Goal: Transaction & Acquisition: Obtain resource

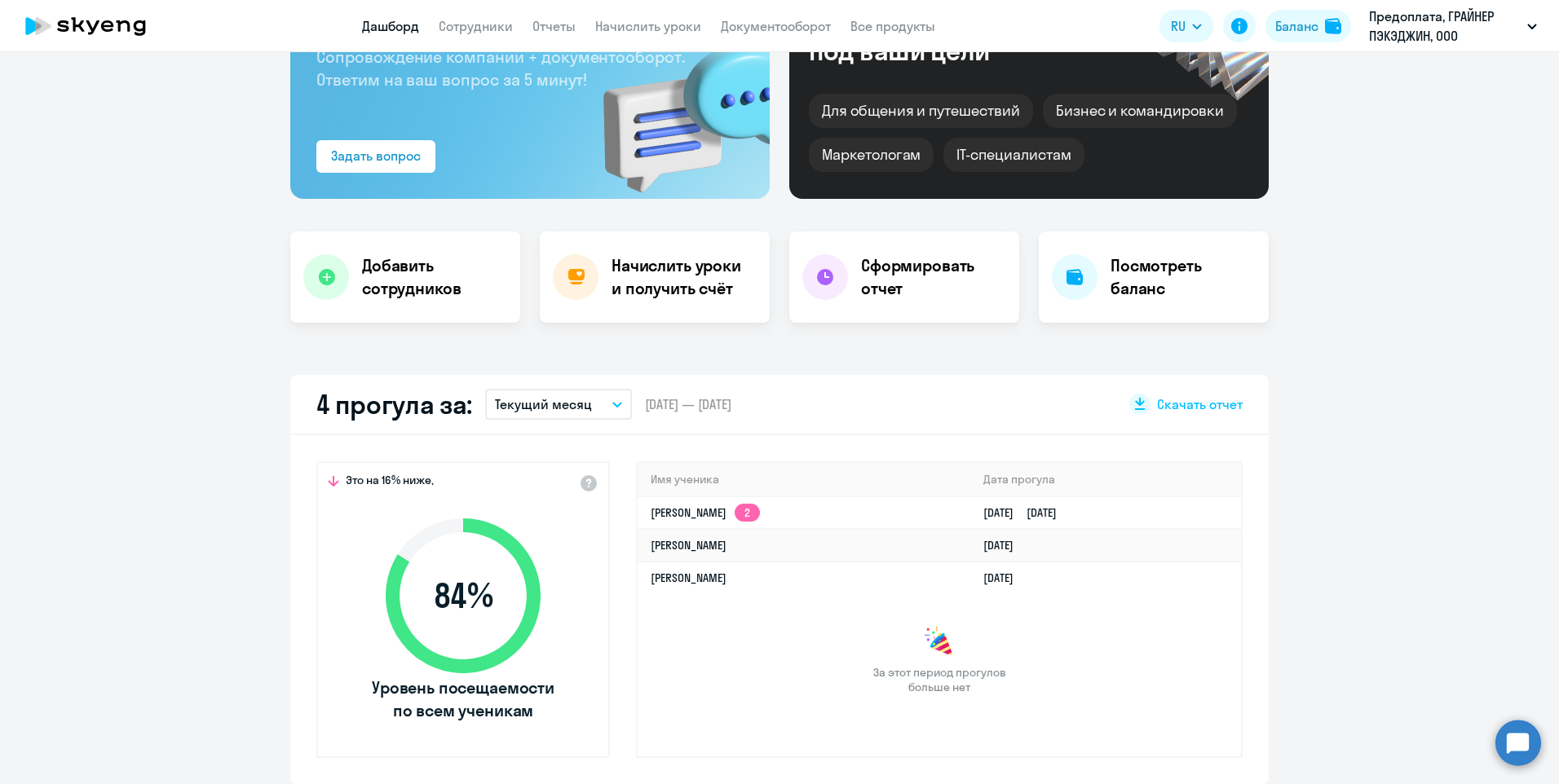
scroll to position [163, 0]
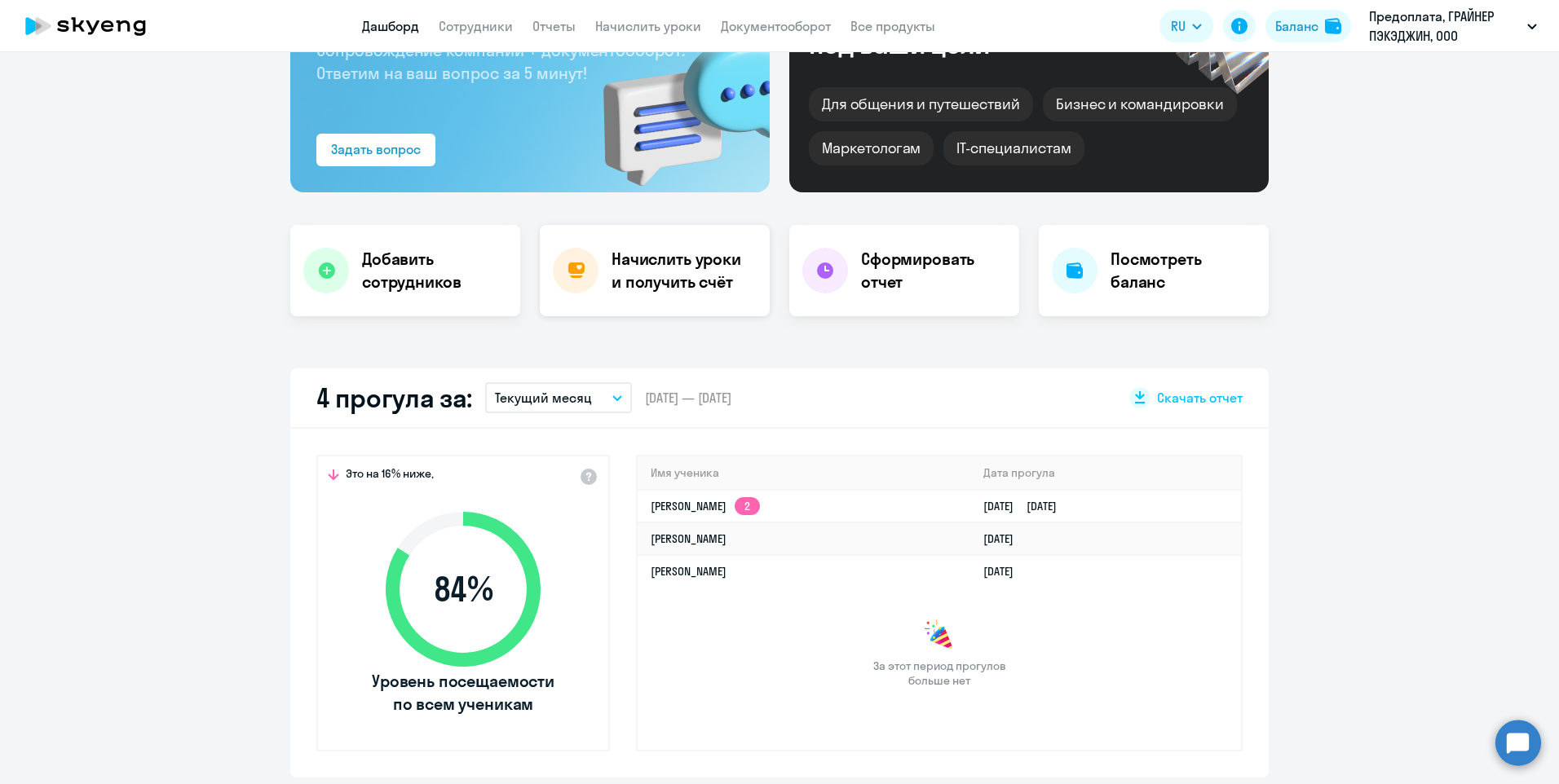
select select "30"
click at [1503, 738] on circle at bounding box center [1518, 742] width 46 height 46
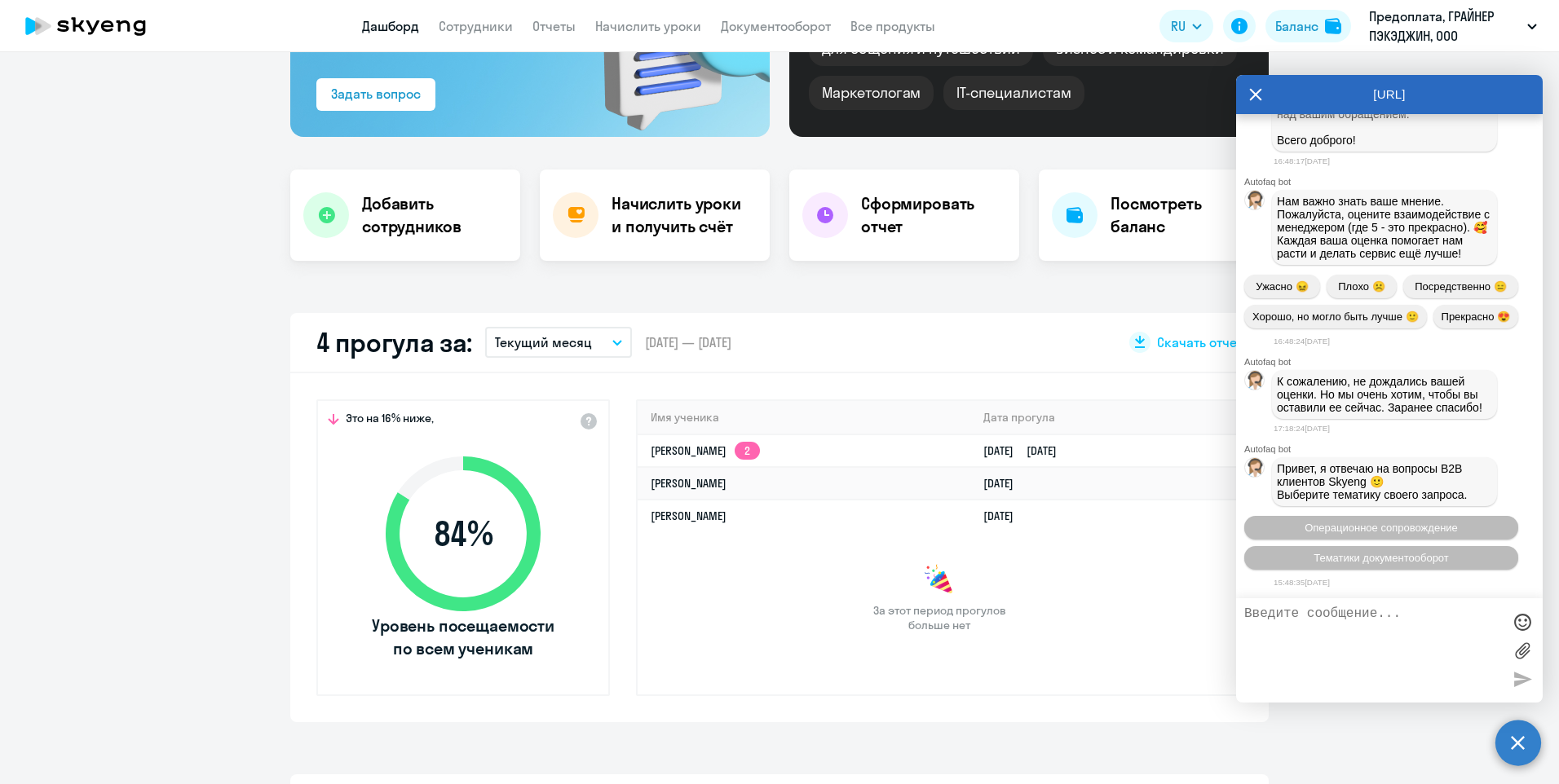
scroll to position [244, 0]
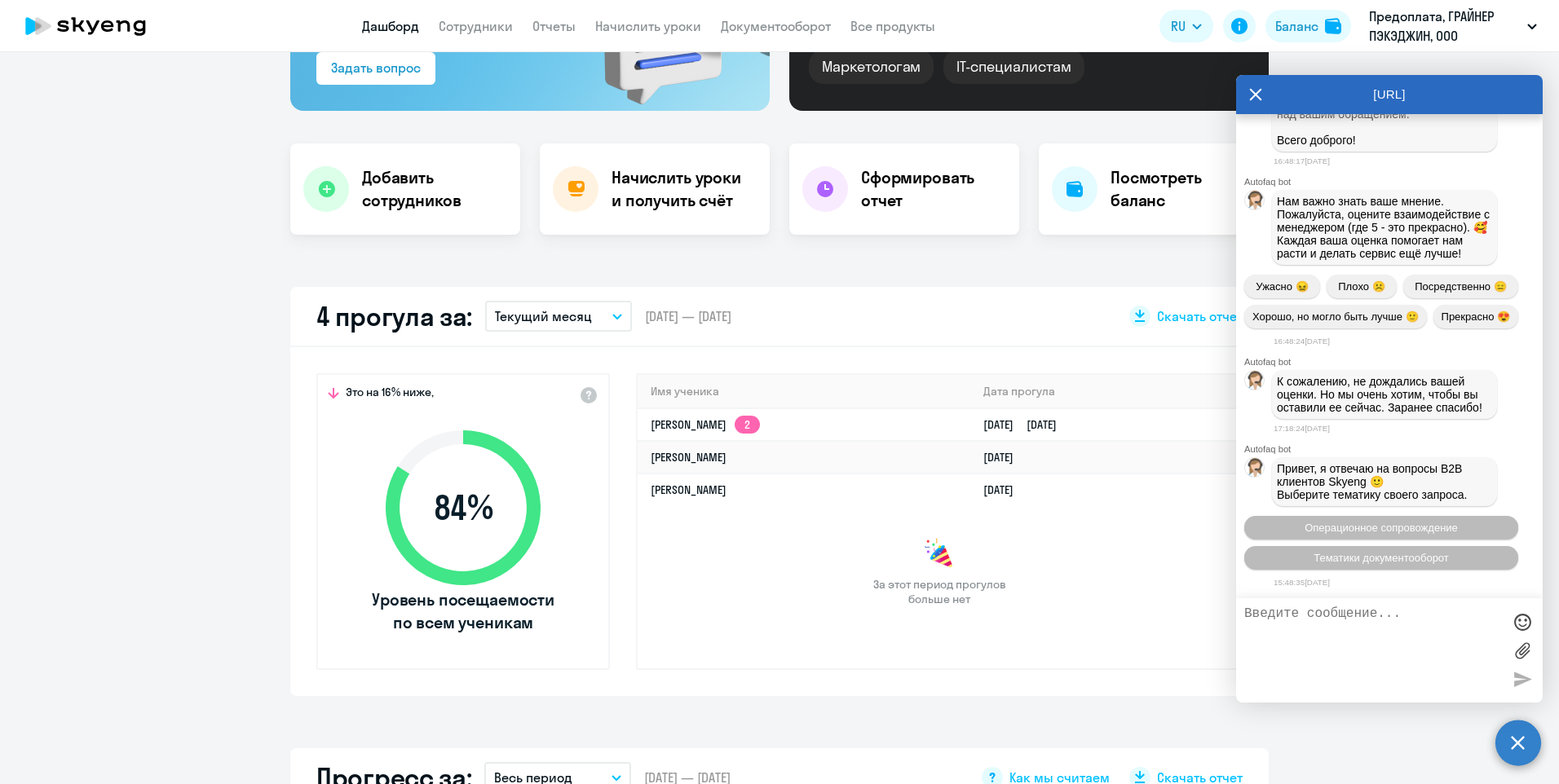
click at [1310, 618] on textarea at bounding box center [1373, 650] width 258 height 88
click at [1524, 619] on div at bounding box center [1522, 622] width 25 height 25
click at [1424, 651] on textarea at bounding box center [1373, 650] width 258 height 88
click at [1250, 93] on icon at bounding box center [1255, 94] width 13 height 39
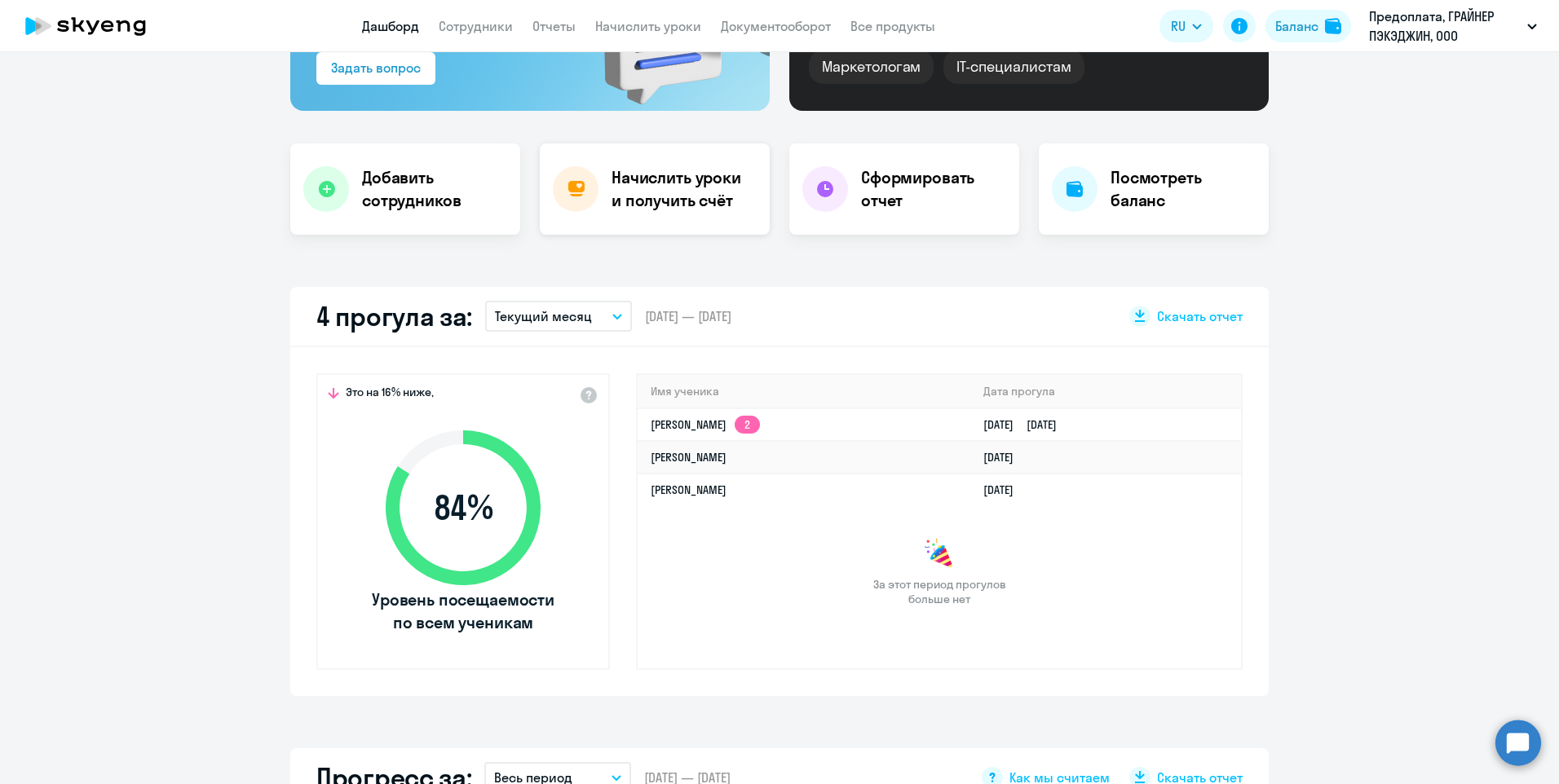
click at [695, 194] on h4 "Начислить уроки и получить счёт" at bounding box center [682, 189] width 142 height 46
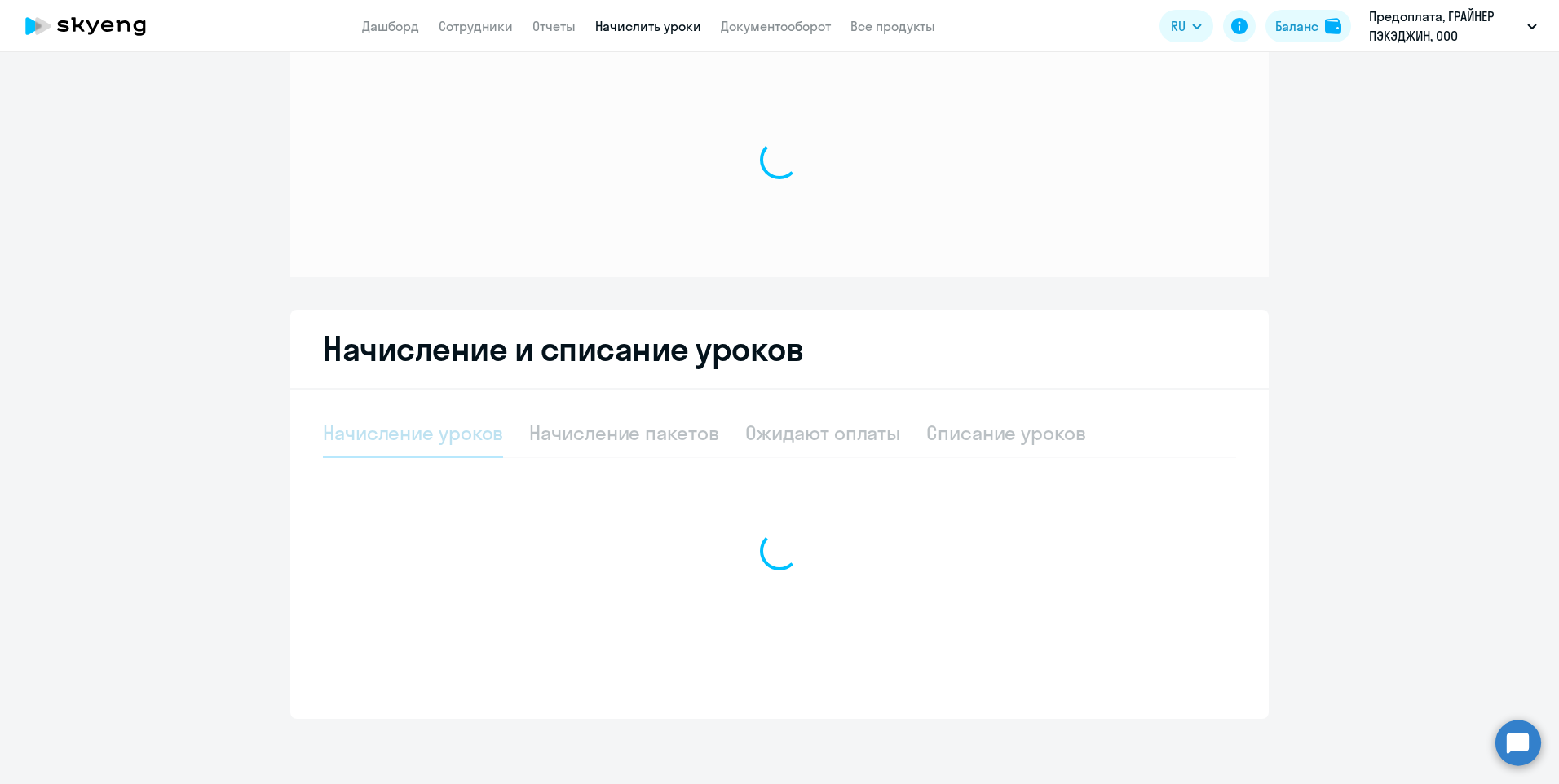
scroll to position [34, 0]
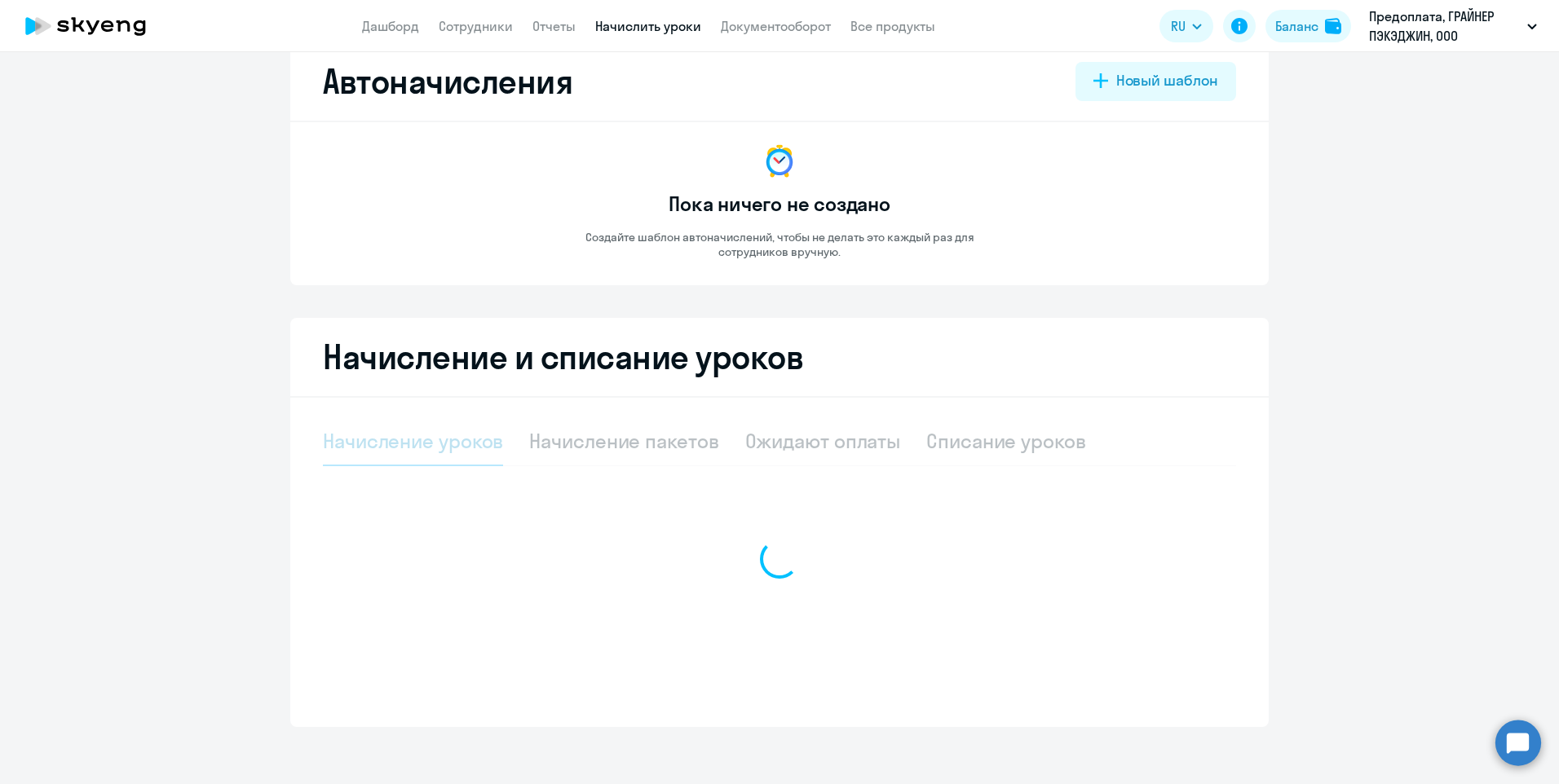
select select "10"
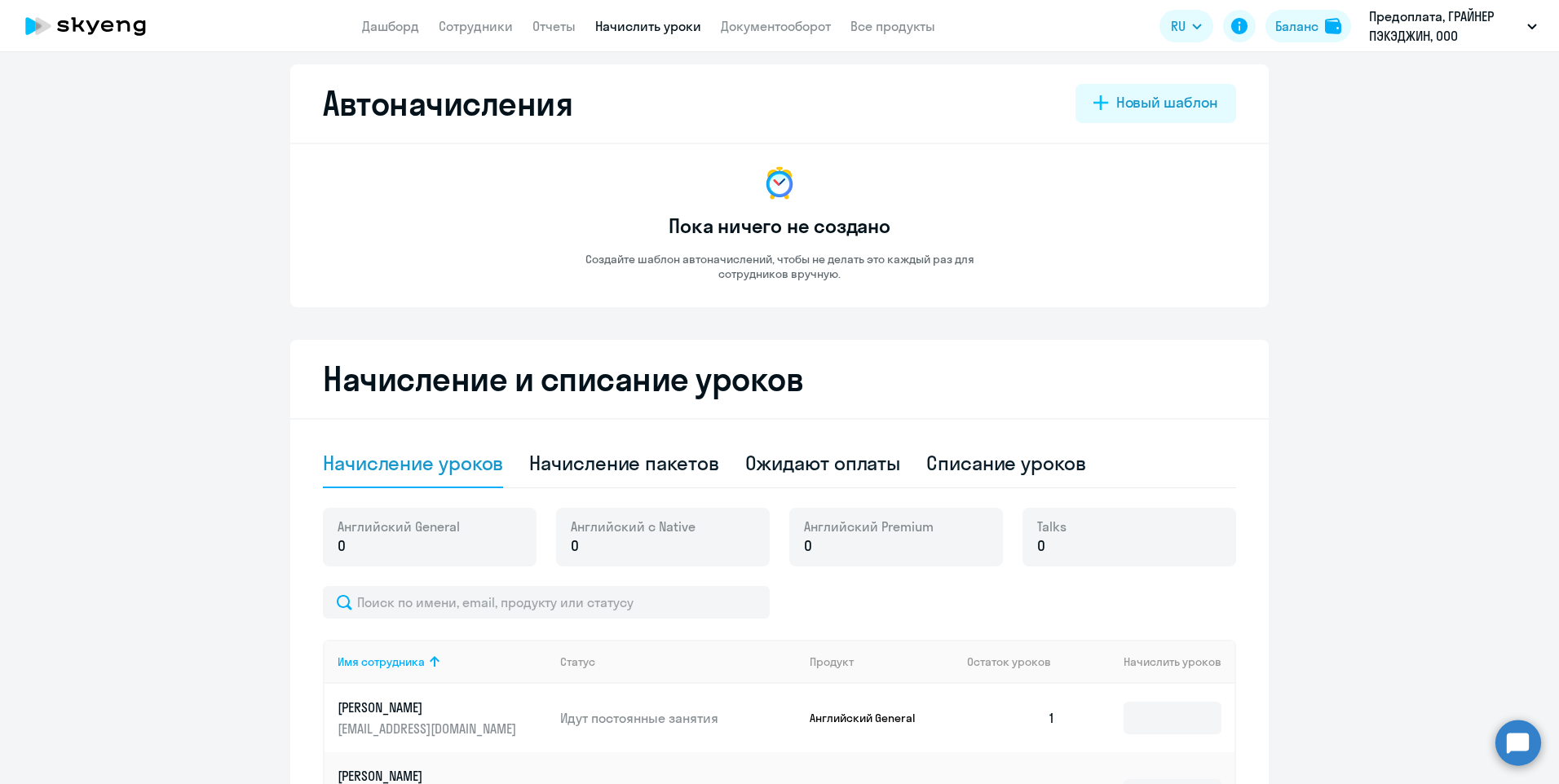
scroll to position [0, 0]
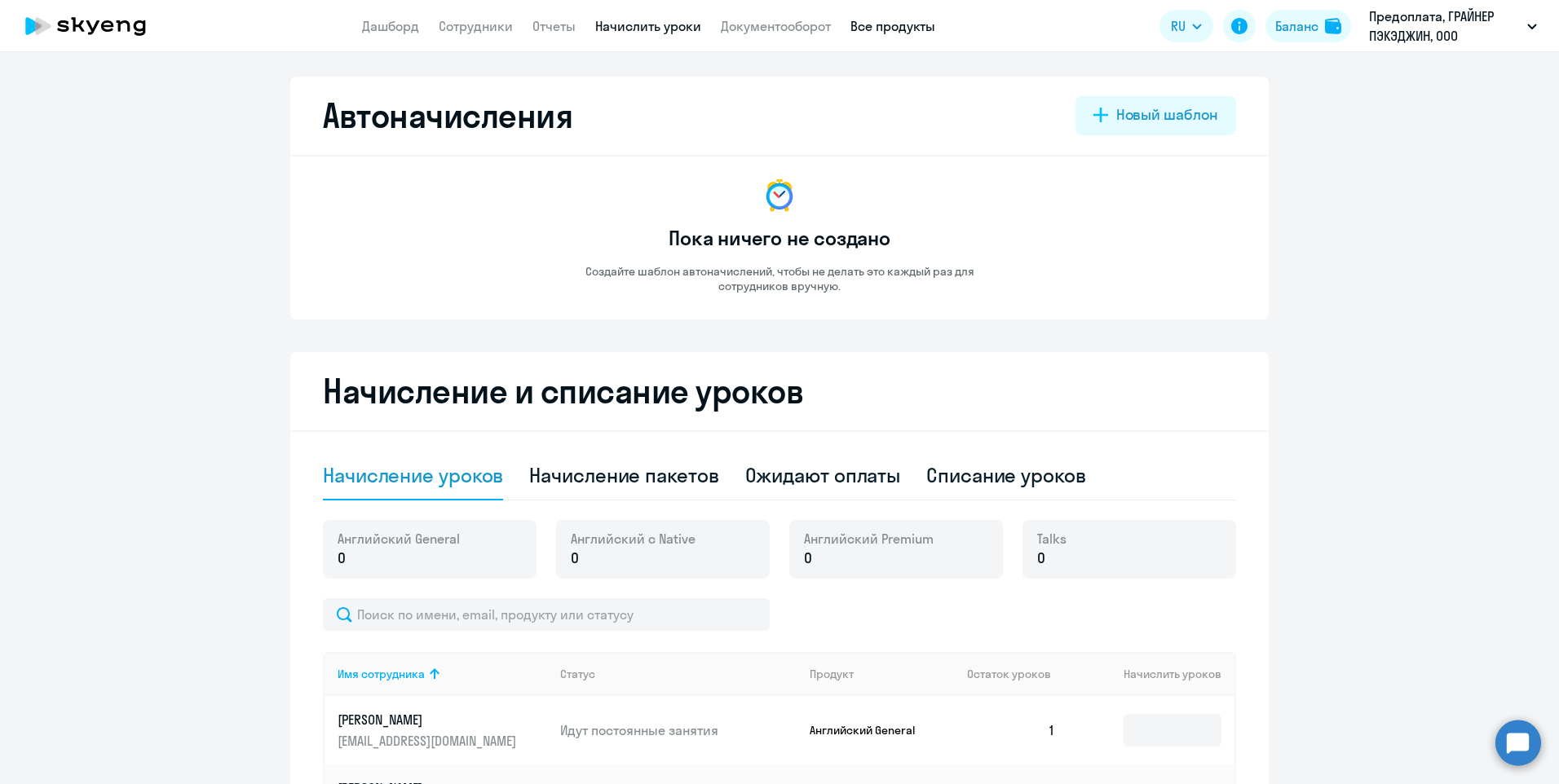
click at [880, 26] on link "Все продукты" at bounding box center [892, 26] width 85 height 16
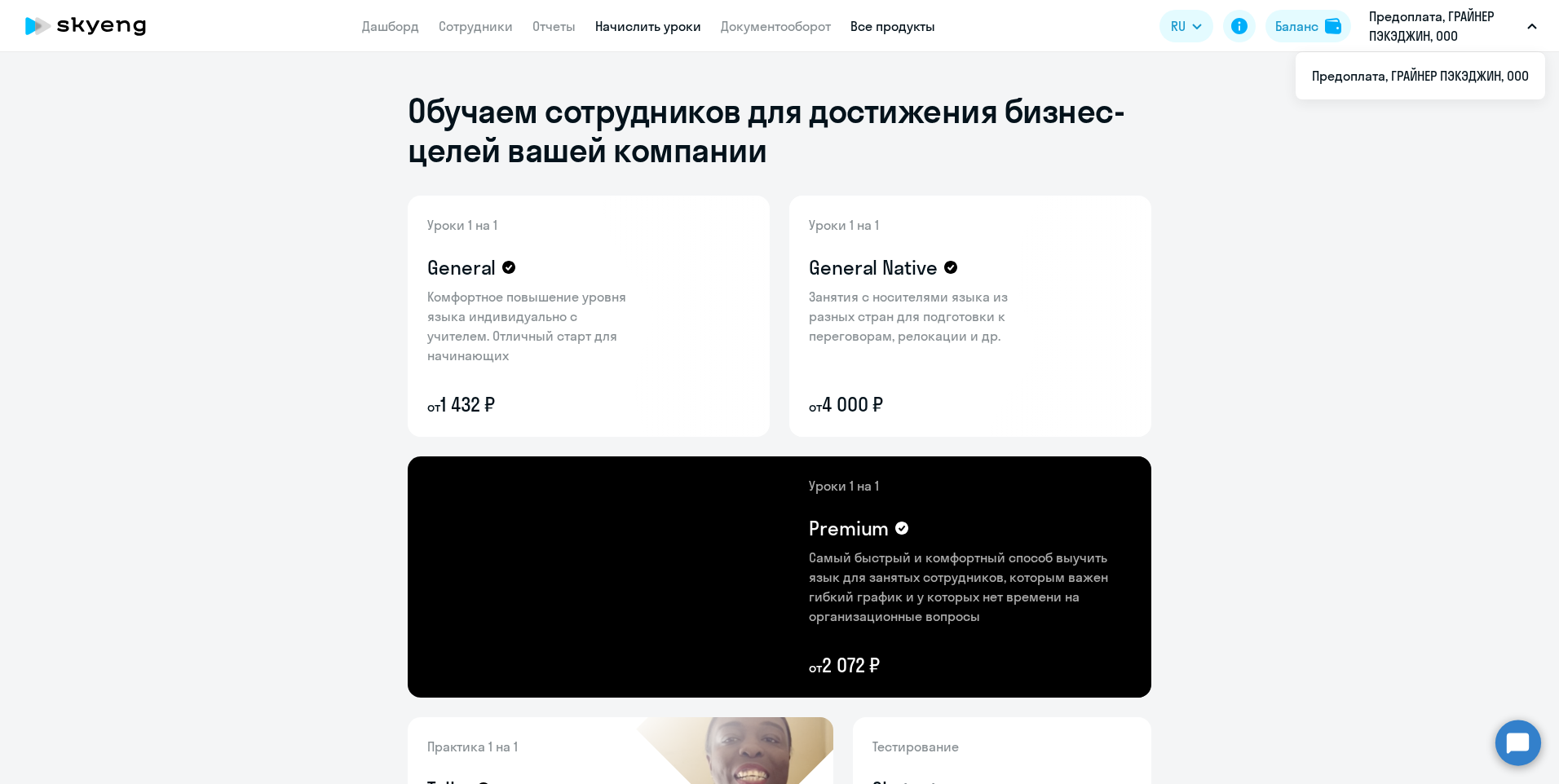
click at [624, 28] on link "Начислить уроки" at bounding box center [647, 26] width 106 height 16
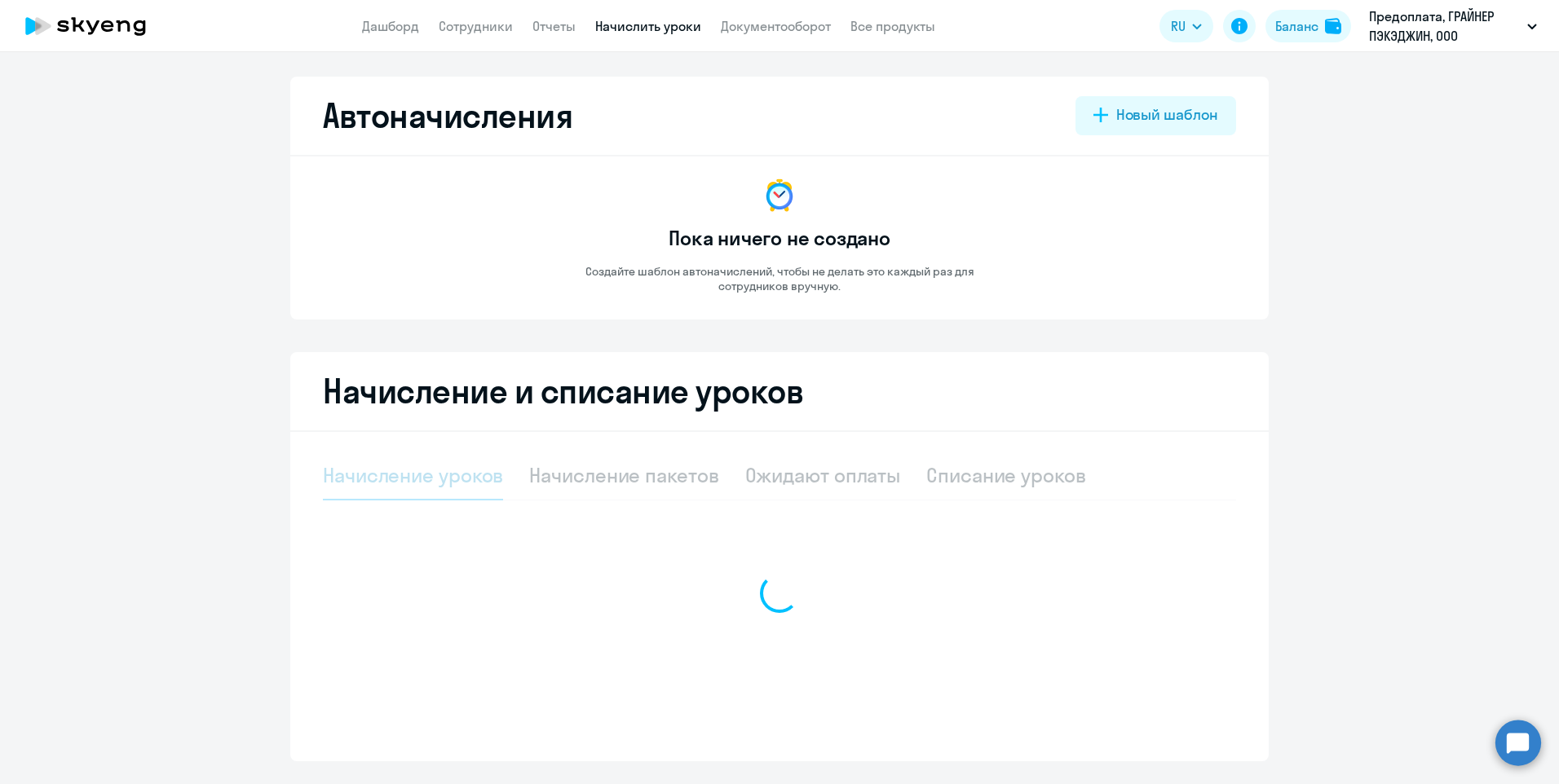
select select "10"
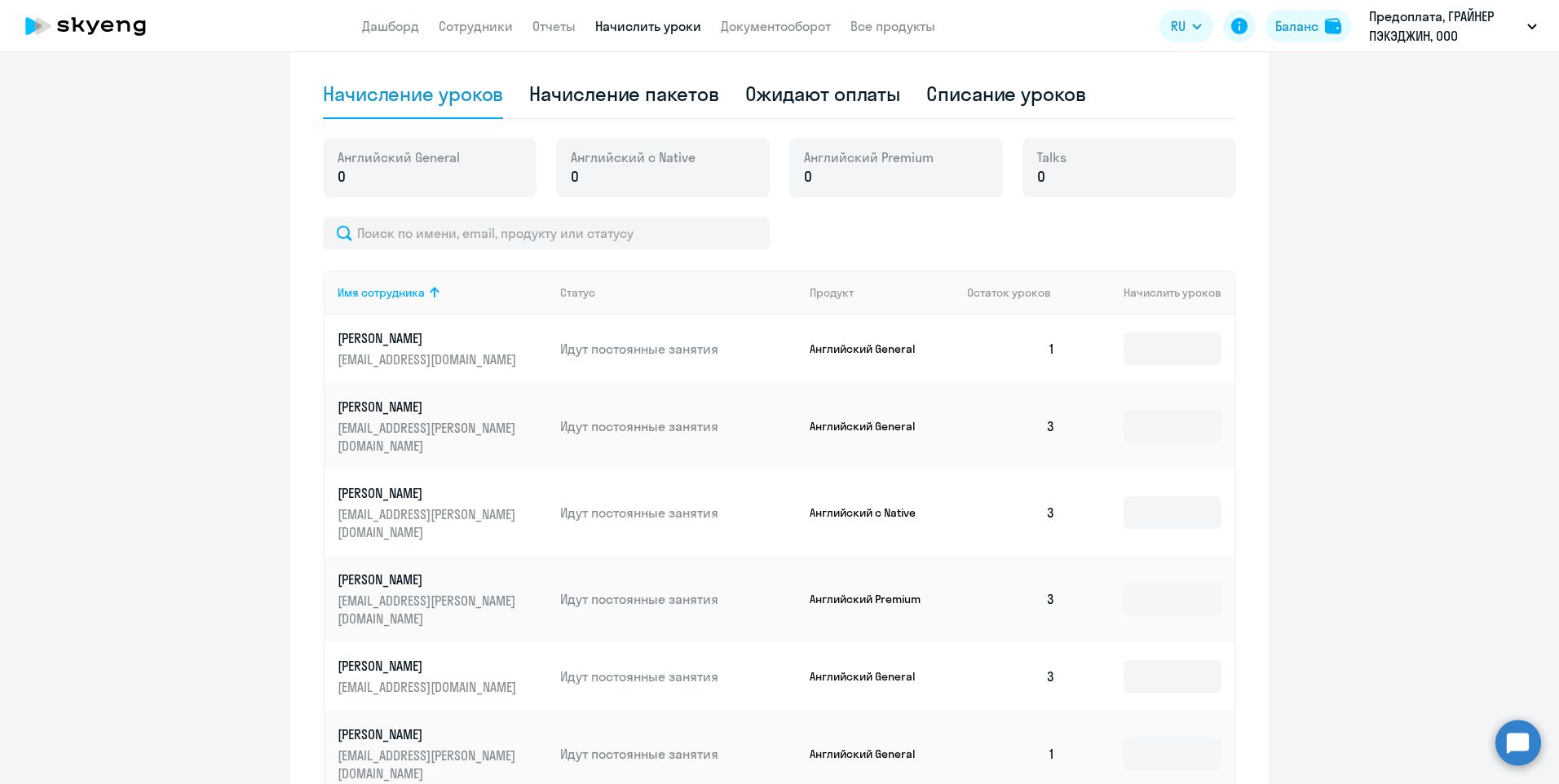
scroll to position [408, 0]
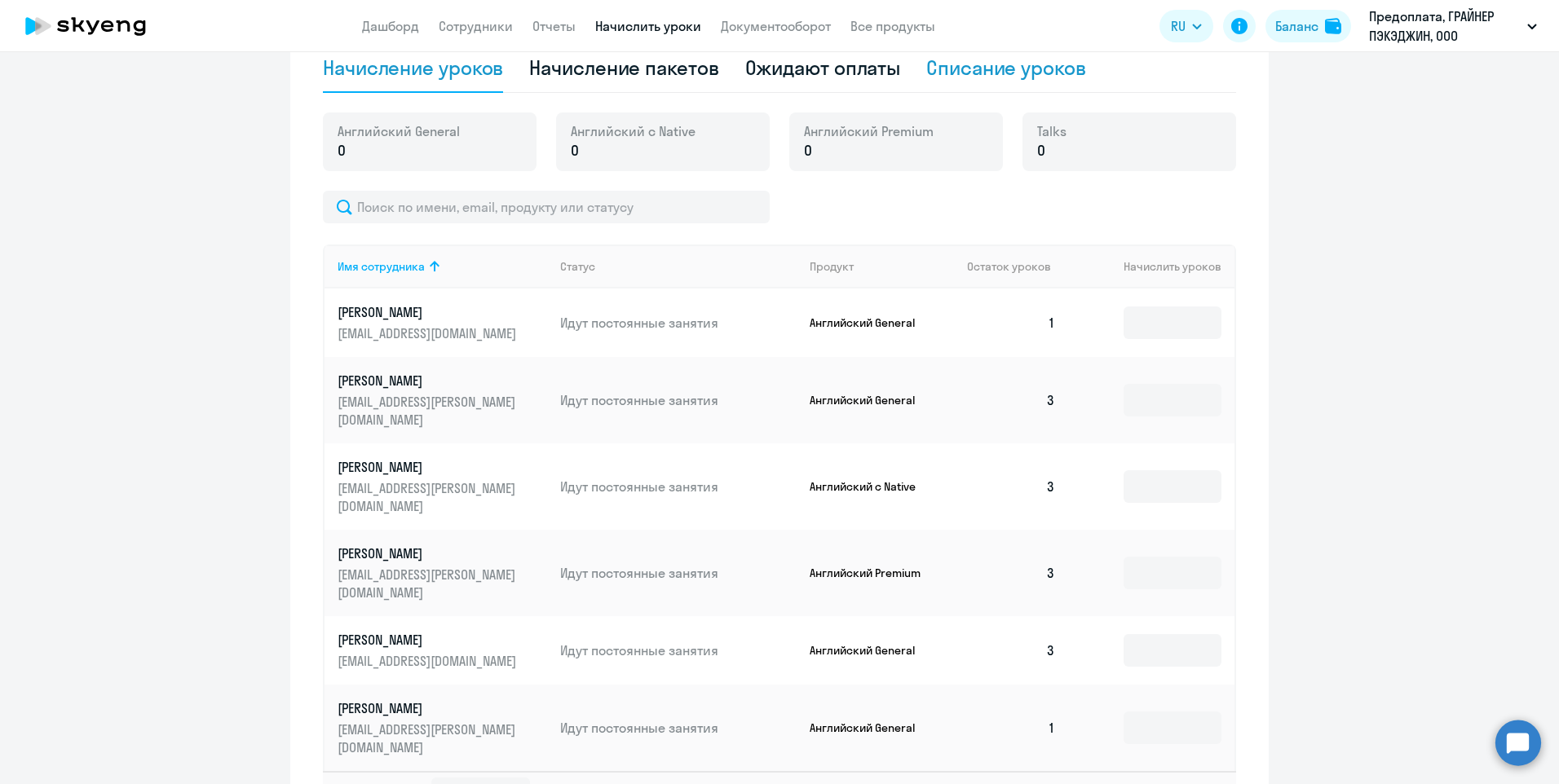
click at [1004, 66] on div "Списание уроков" at bounding box center [1006, 68] width 160 height 26
select select "10"
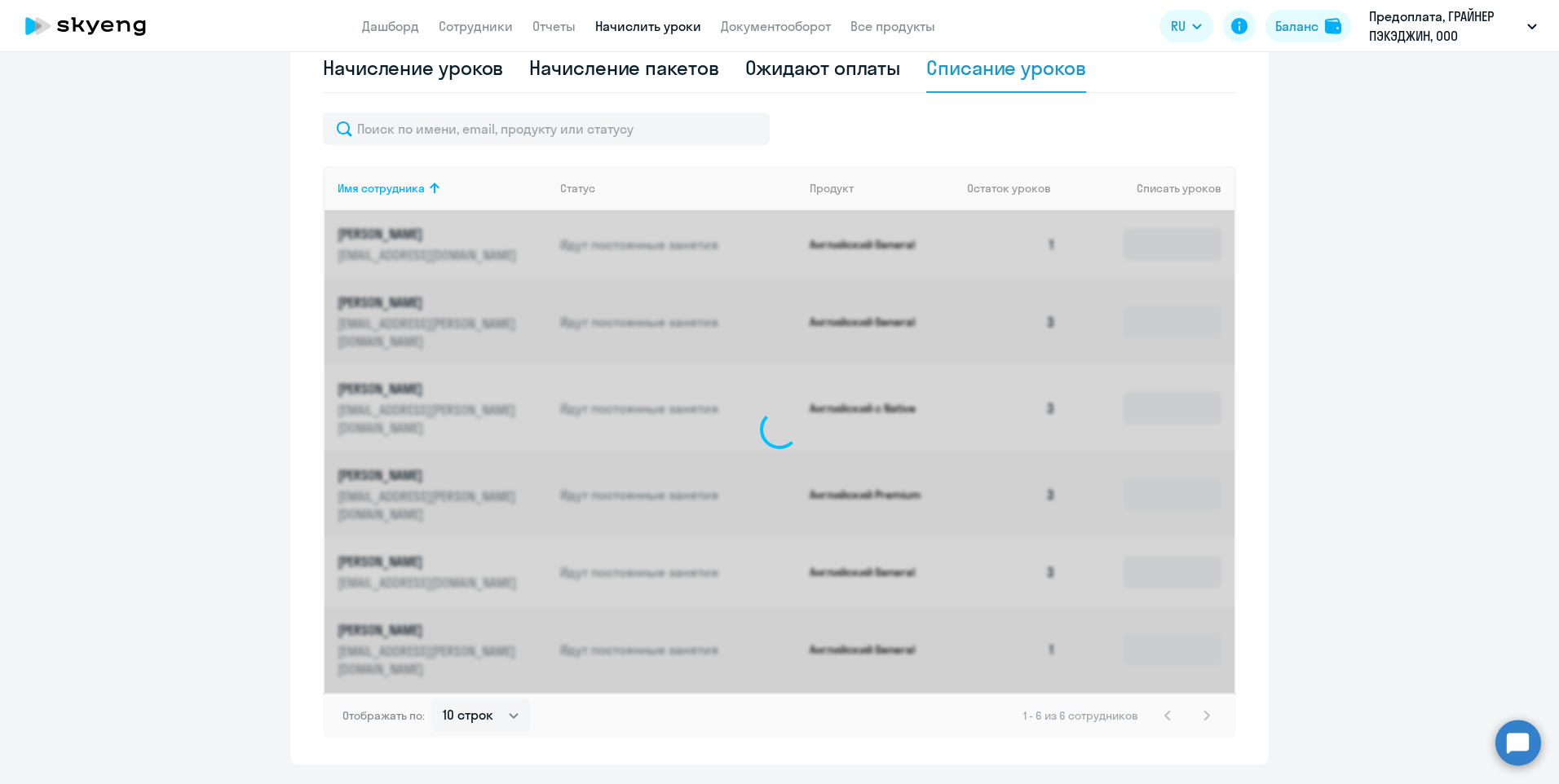
scroll to position [381, 0]
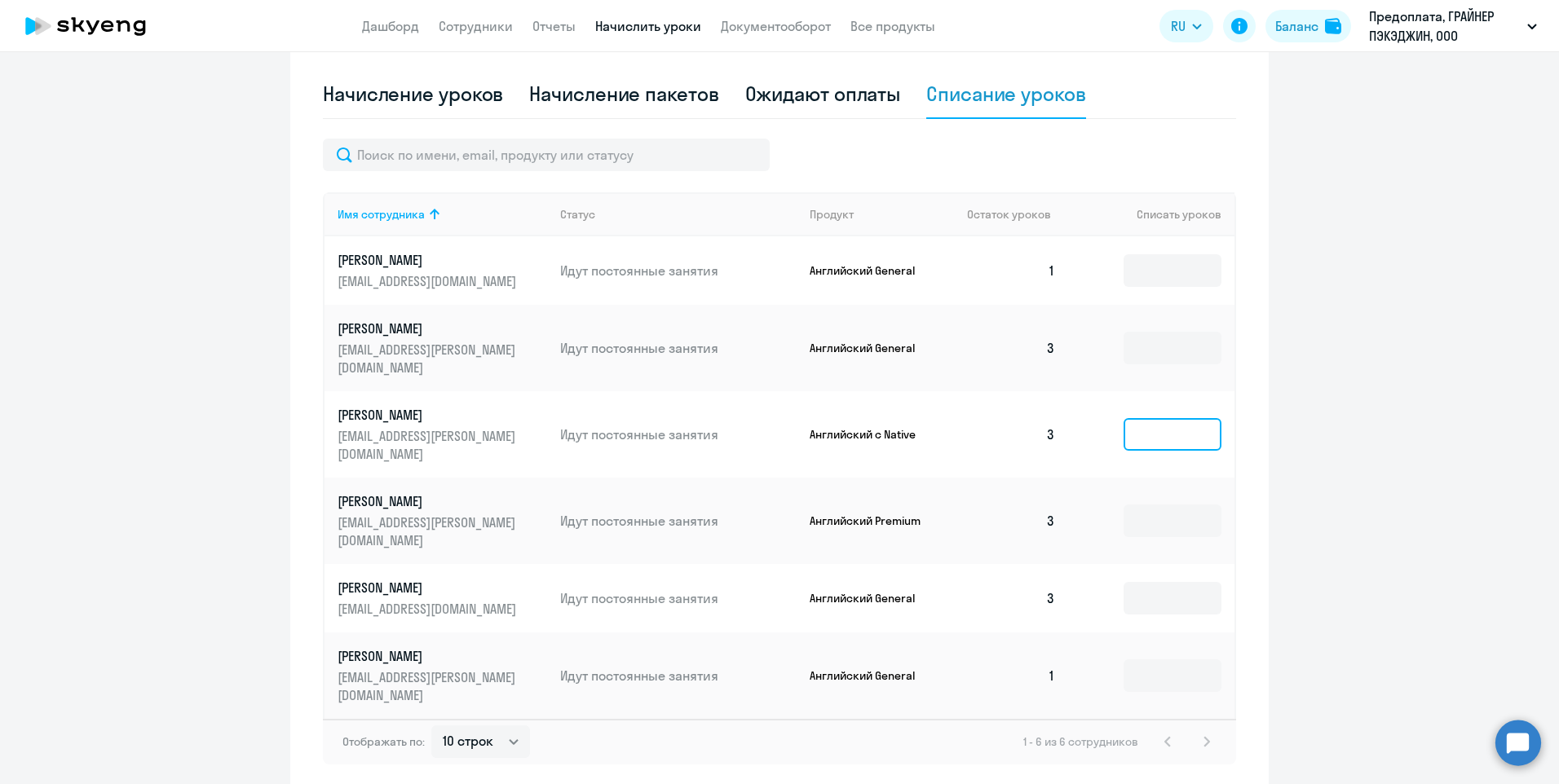
click at [1176, 418] on input at bounding box center [1172, 435] width 98 height 33
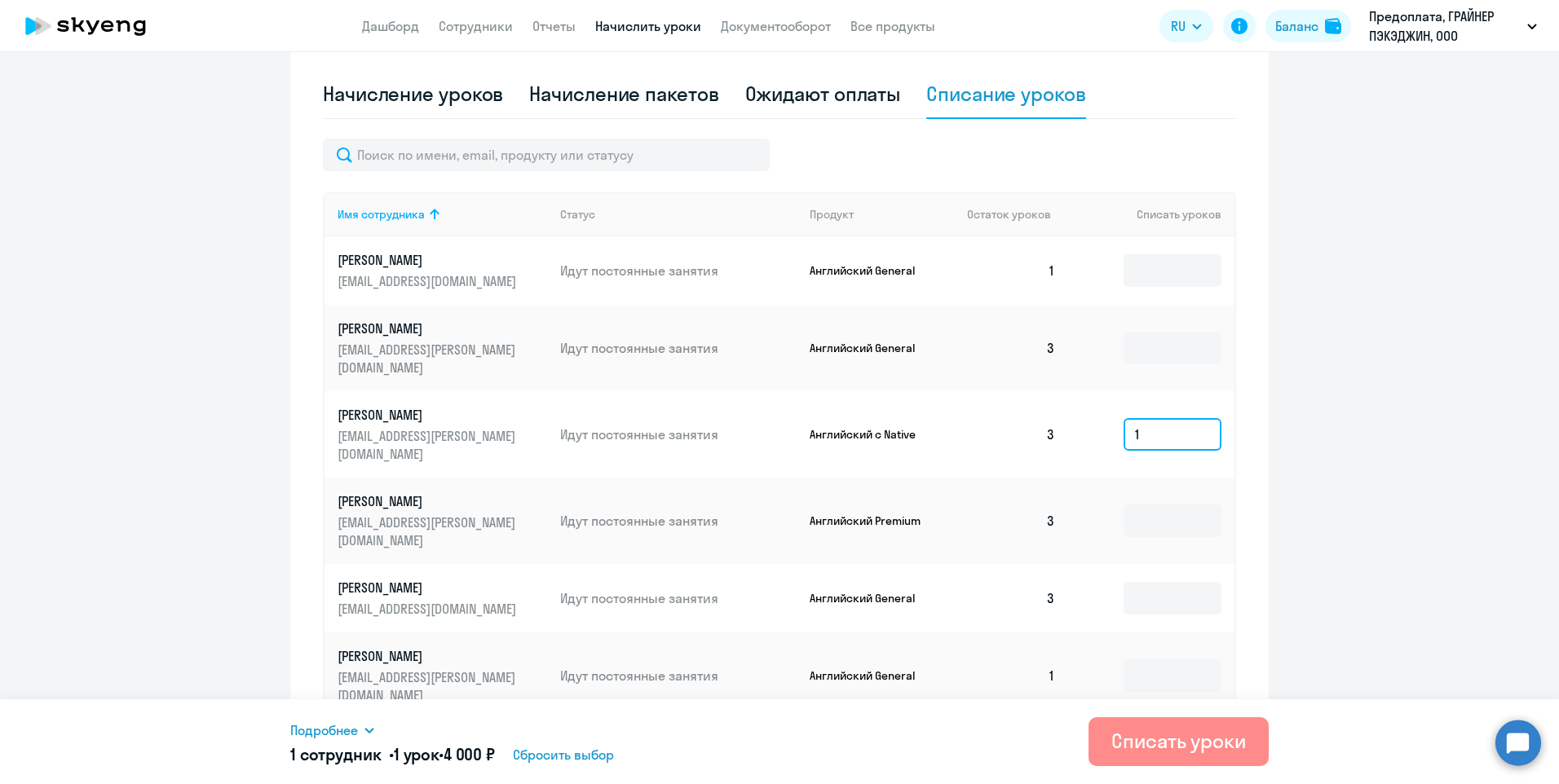
type input "1"
click at [1164, 737] on div "Списать уроки" at bounding box center [1178, 741] width 135 height 26
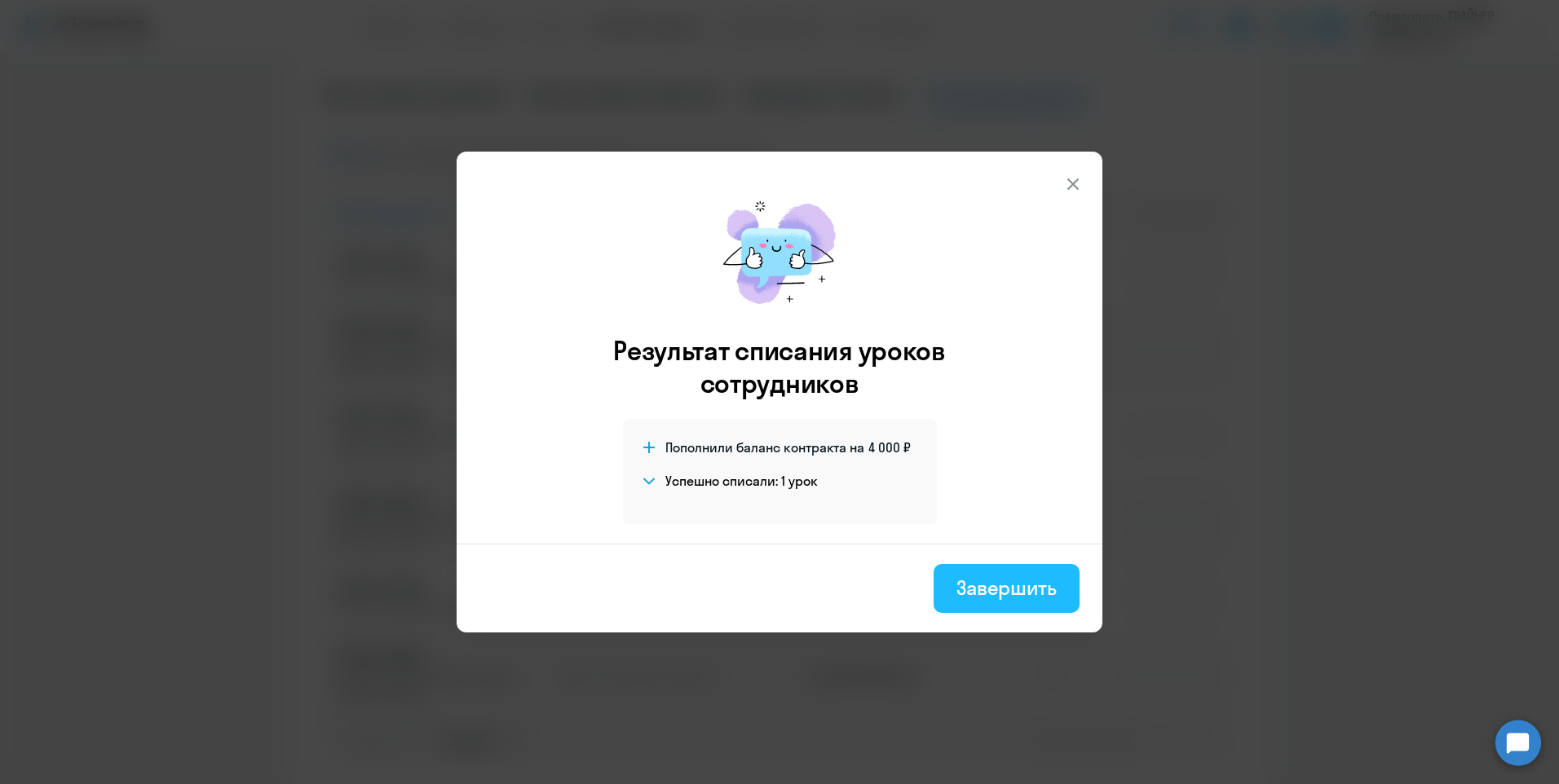
click at [1020, 593] on div "Завершить" at bounding box center [1007, 588] width 100 height 26
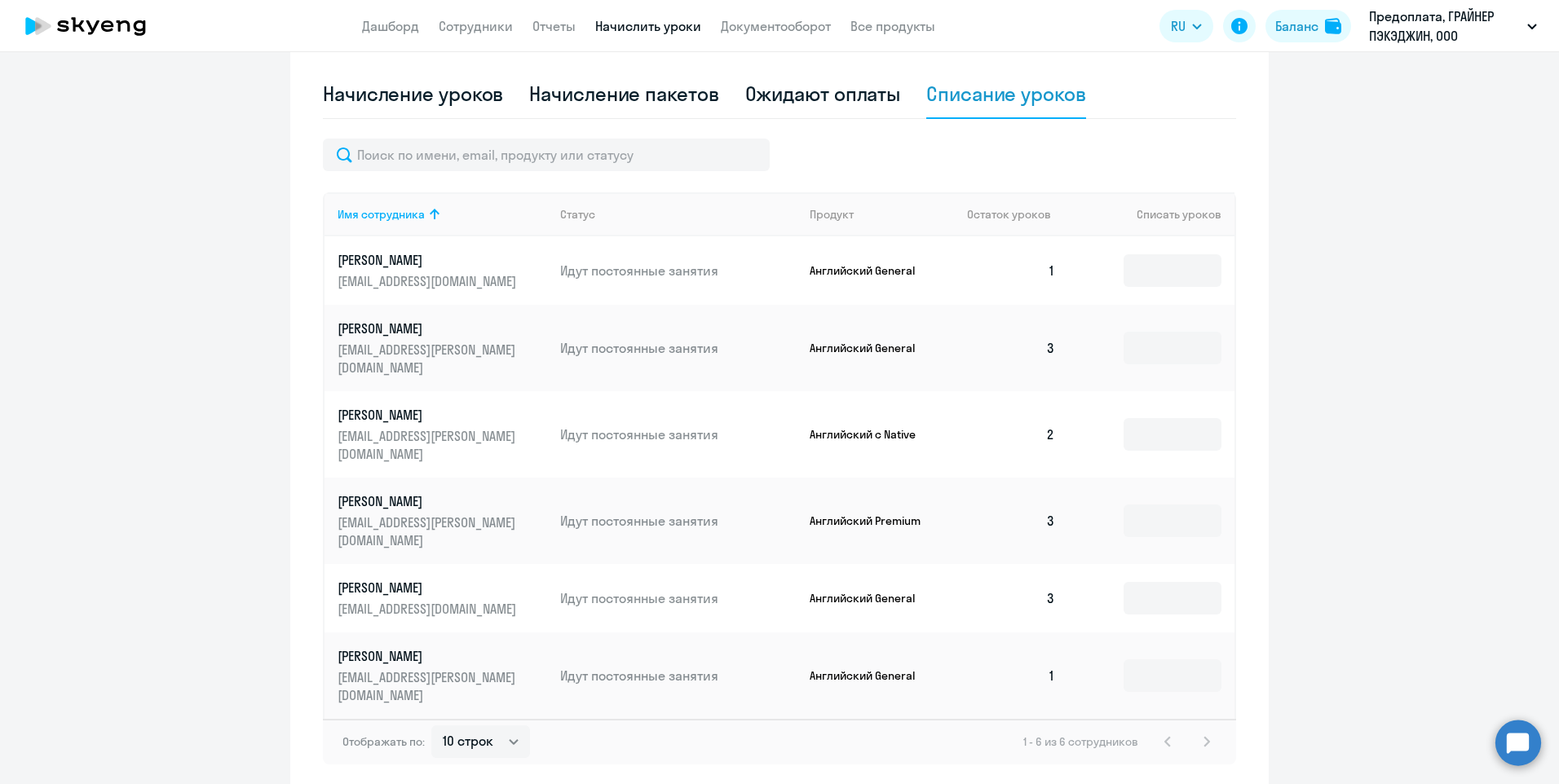
click at [662, 22] on link "Начислить уроки" at bounding box center [647, 26] width 106 height 16
click at [1305, 27] on div "Баланс" at bounding box center [1296, 26] width 43 height 20
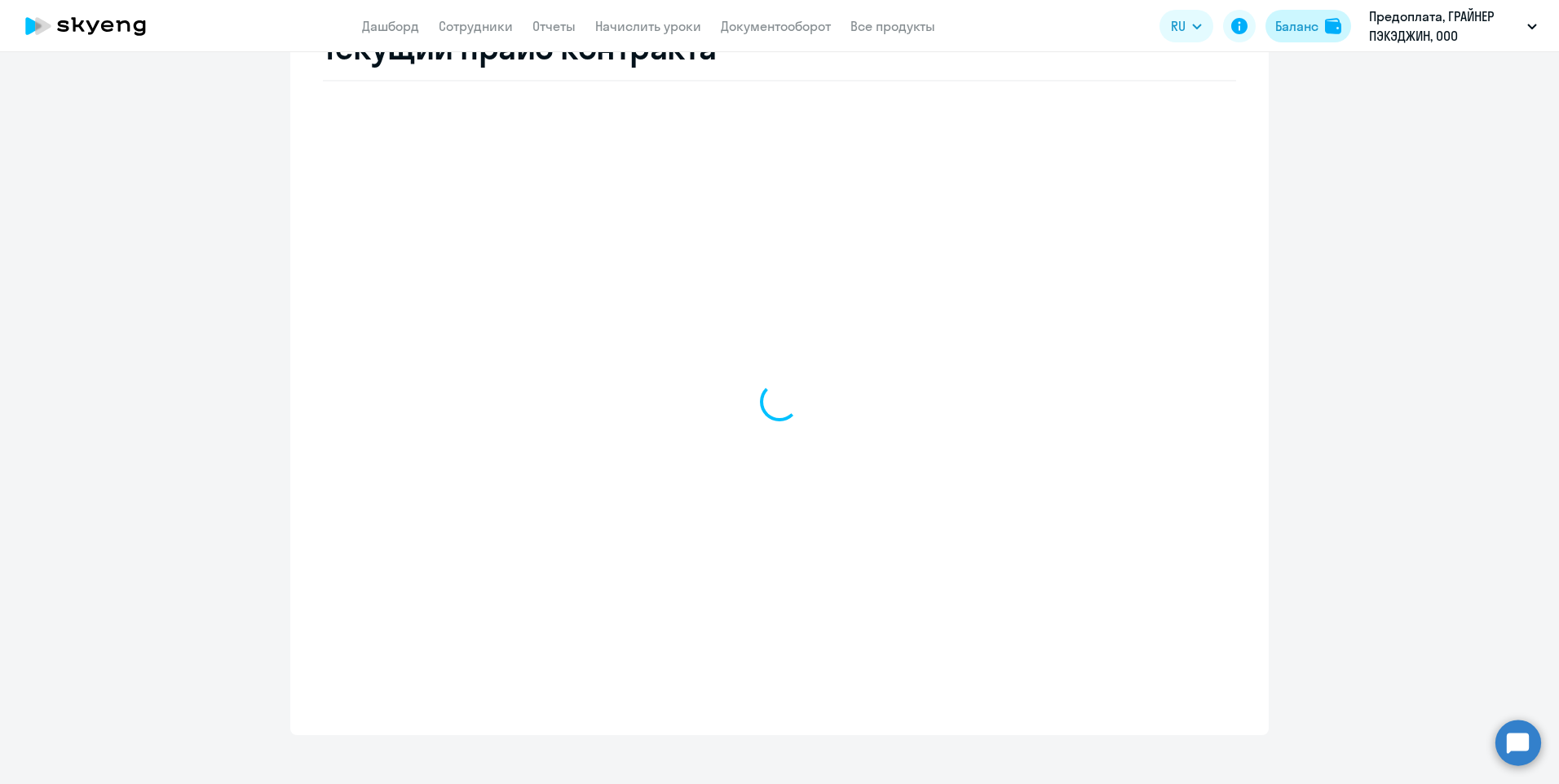
select select "english_adult_not_native_speaker"
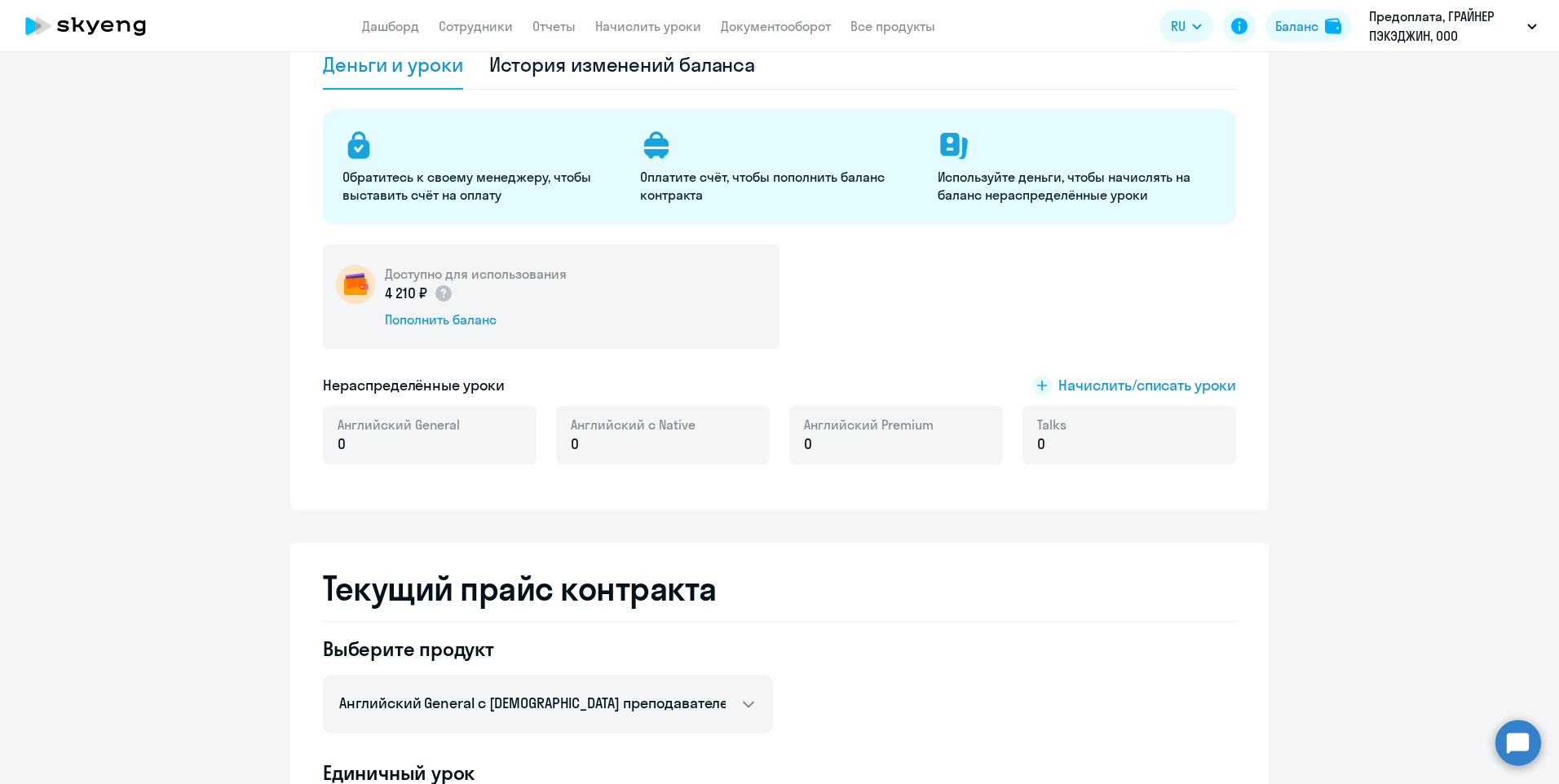
scroll to position [106, 0]
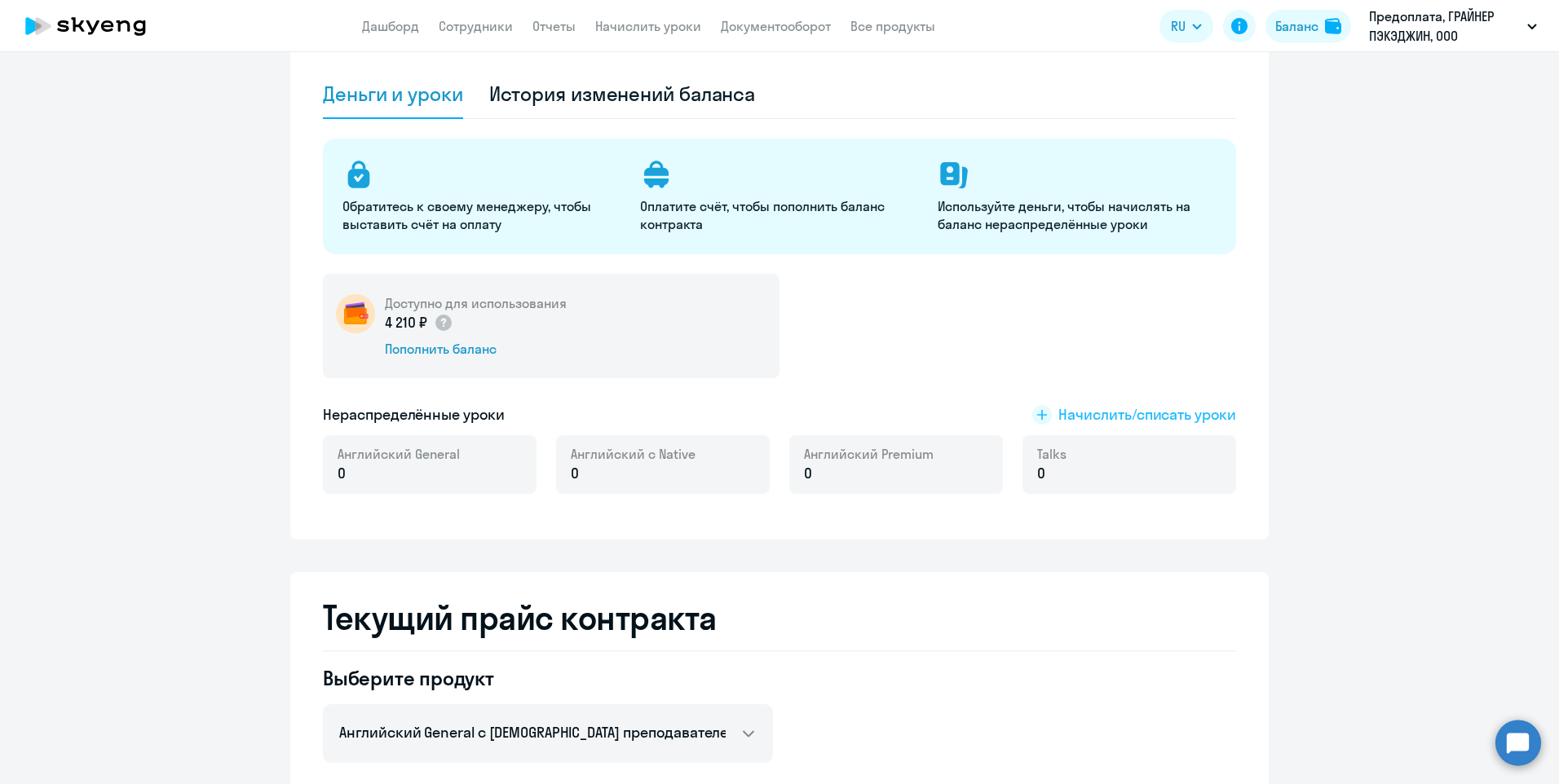
click at [1034, 408] on rect at bounding box center [1042, 415] width 20 height 20
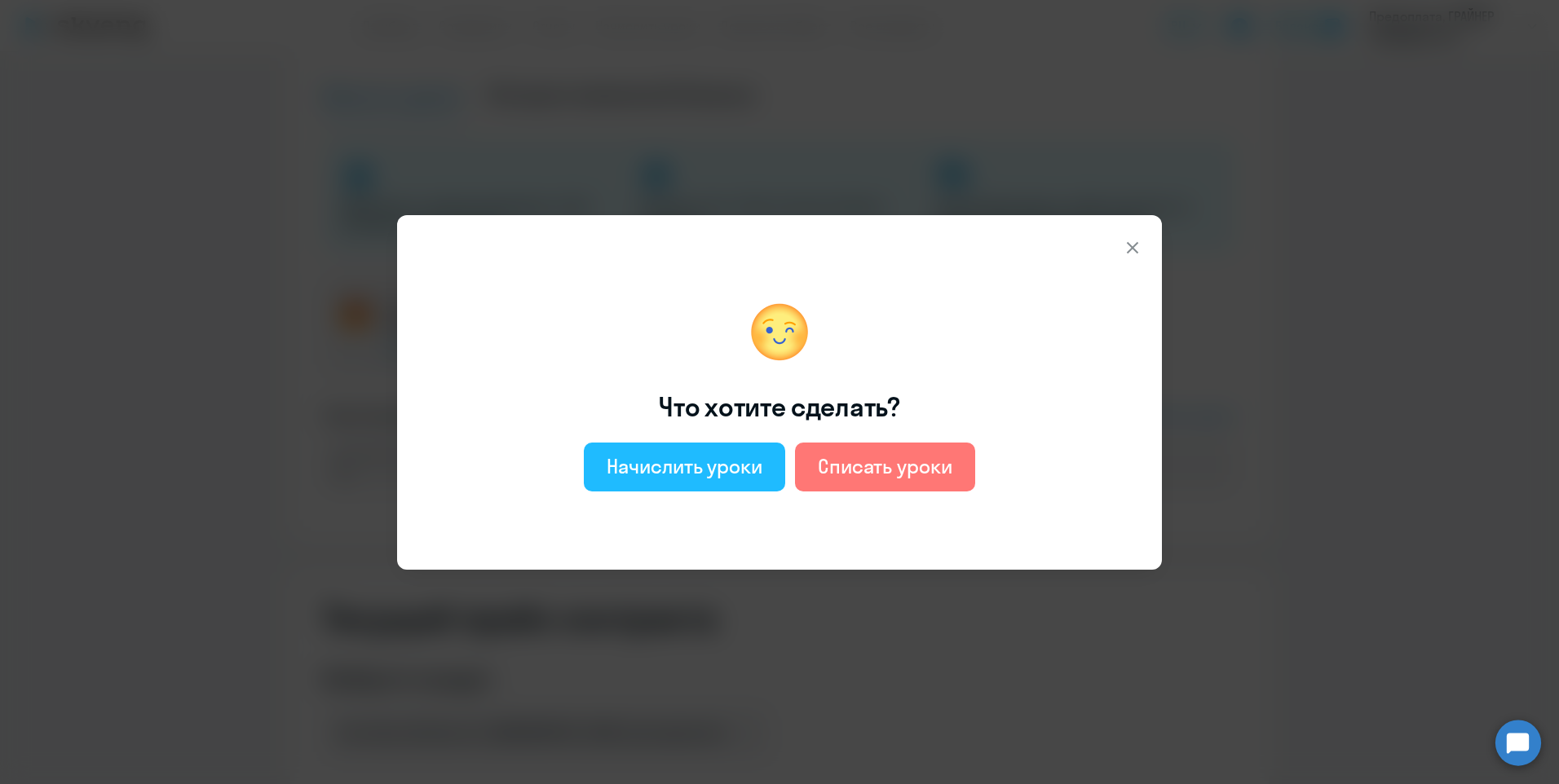
click at [757, 485] on button "Начислить уроки" at bounding box center [684, 467] width 201 height 49
select select "english_adult_not_native_speaker"
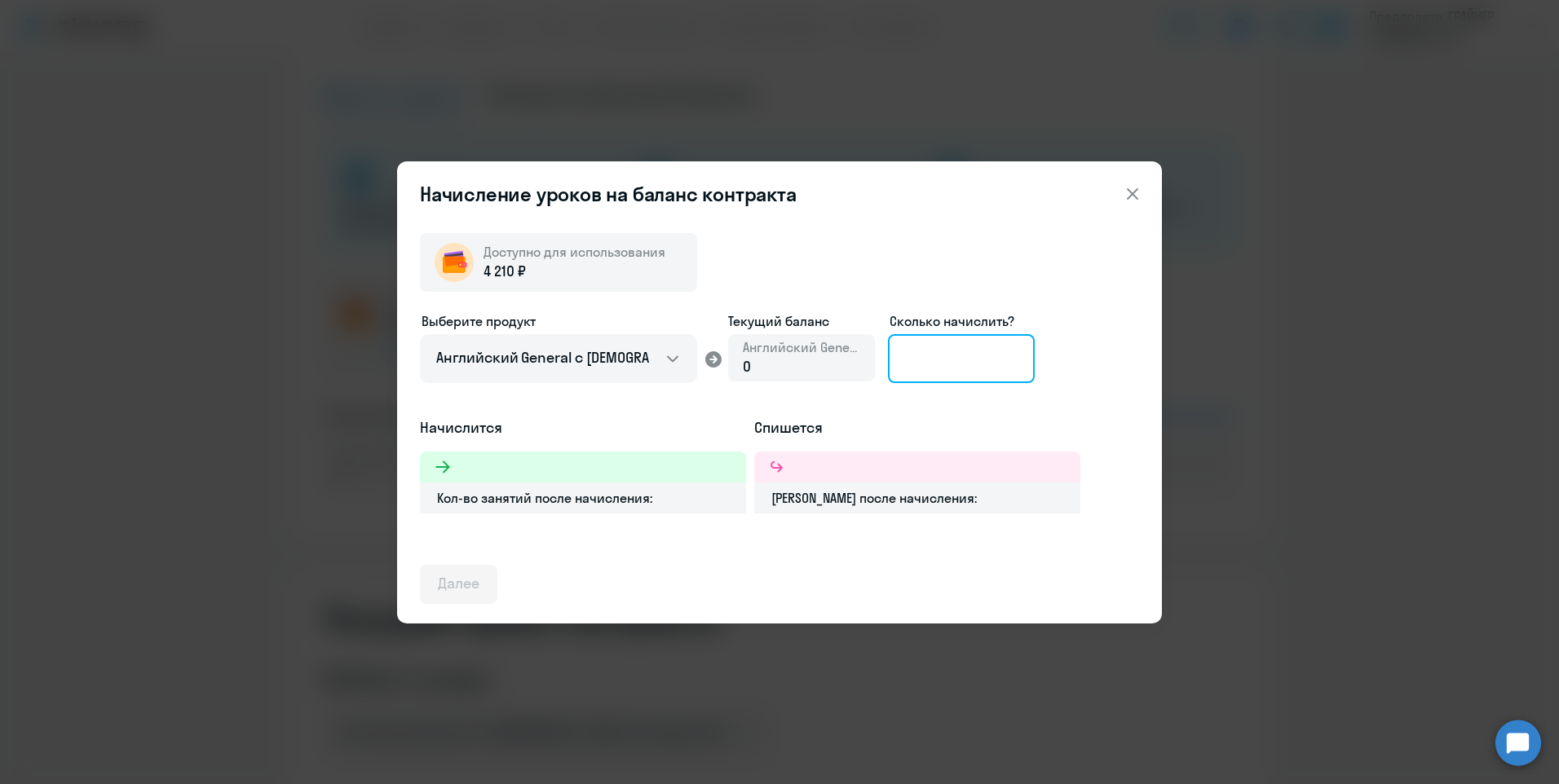
click at [912, 362] on input at bounding box center [961, 358] width 147 height 49
type input "2"
type input "3"
type input "2"
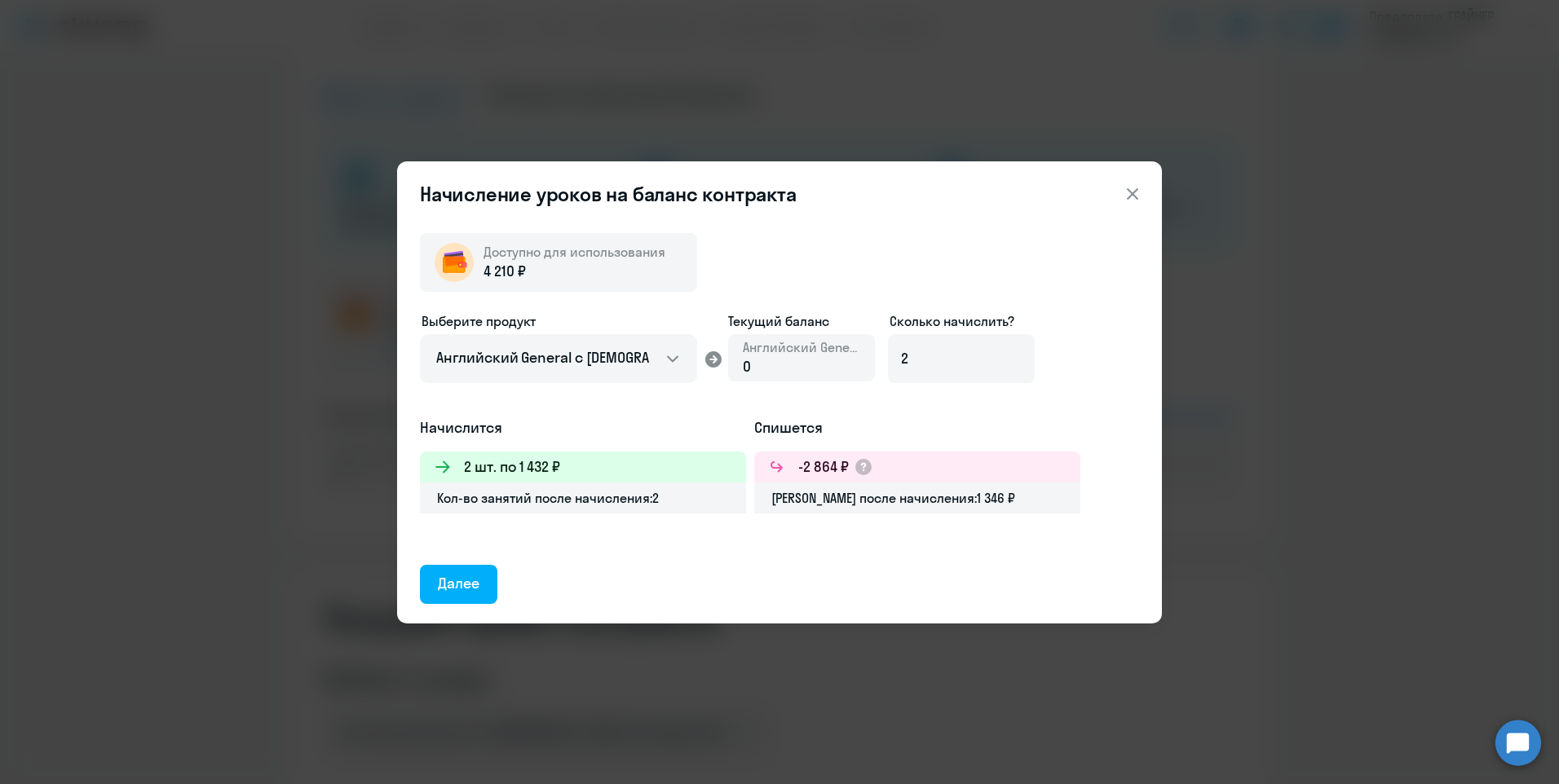
click at [490, 579] on button "Далее" at bounding box center [459, 585] width 77 height 39
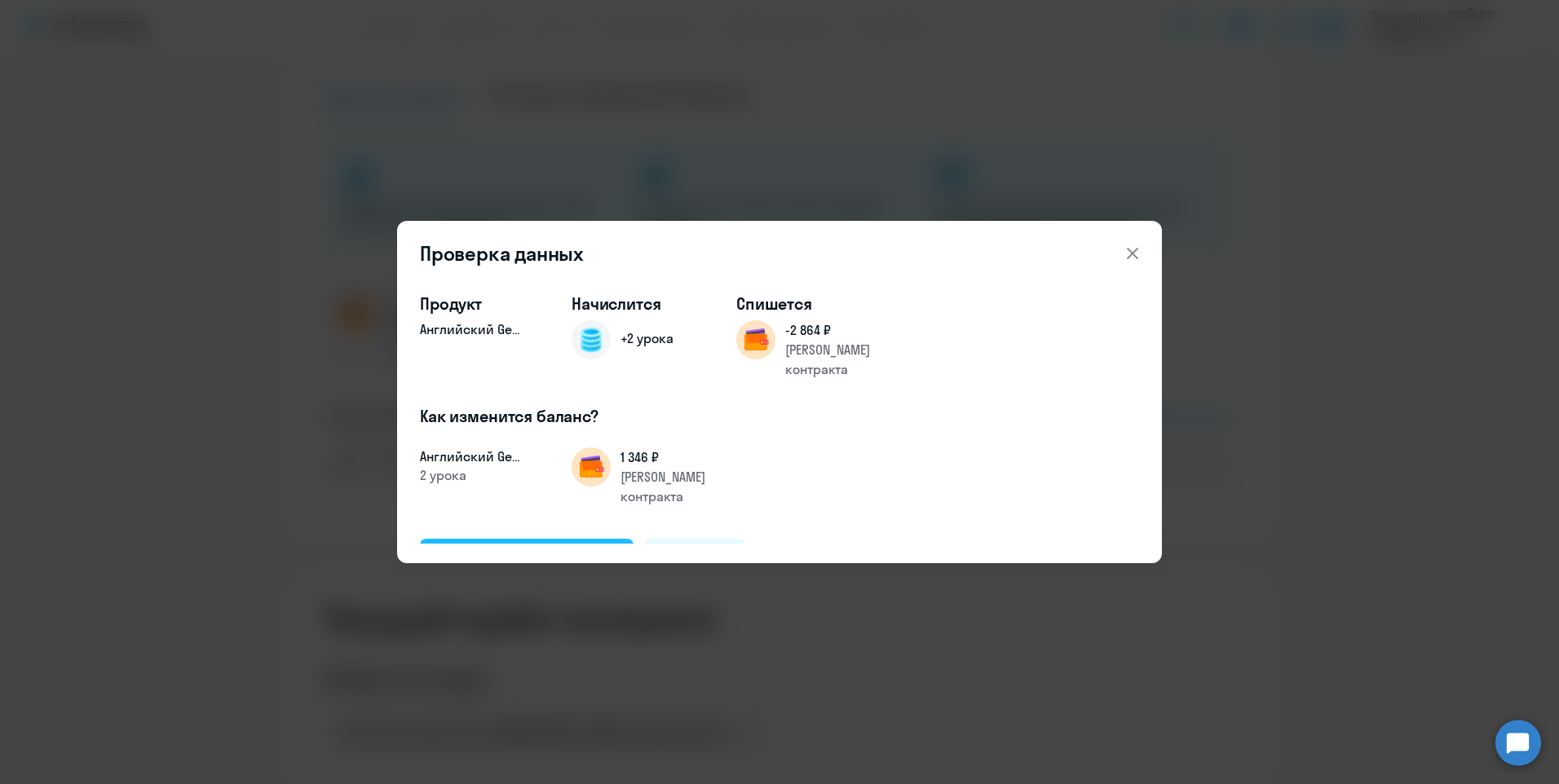
click at [568, 539] on button "Подтвердить и начислить" at bounding box center [527, 558] width 213 height 39
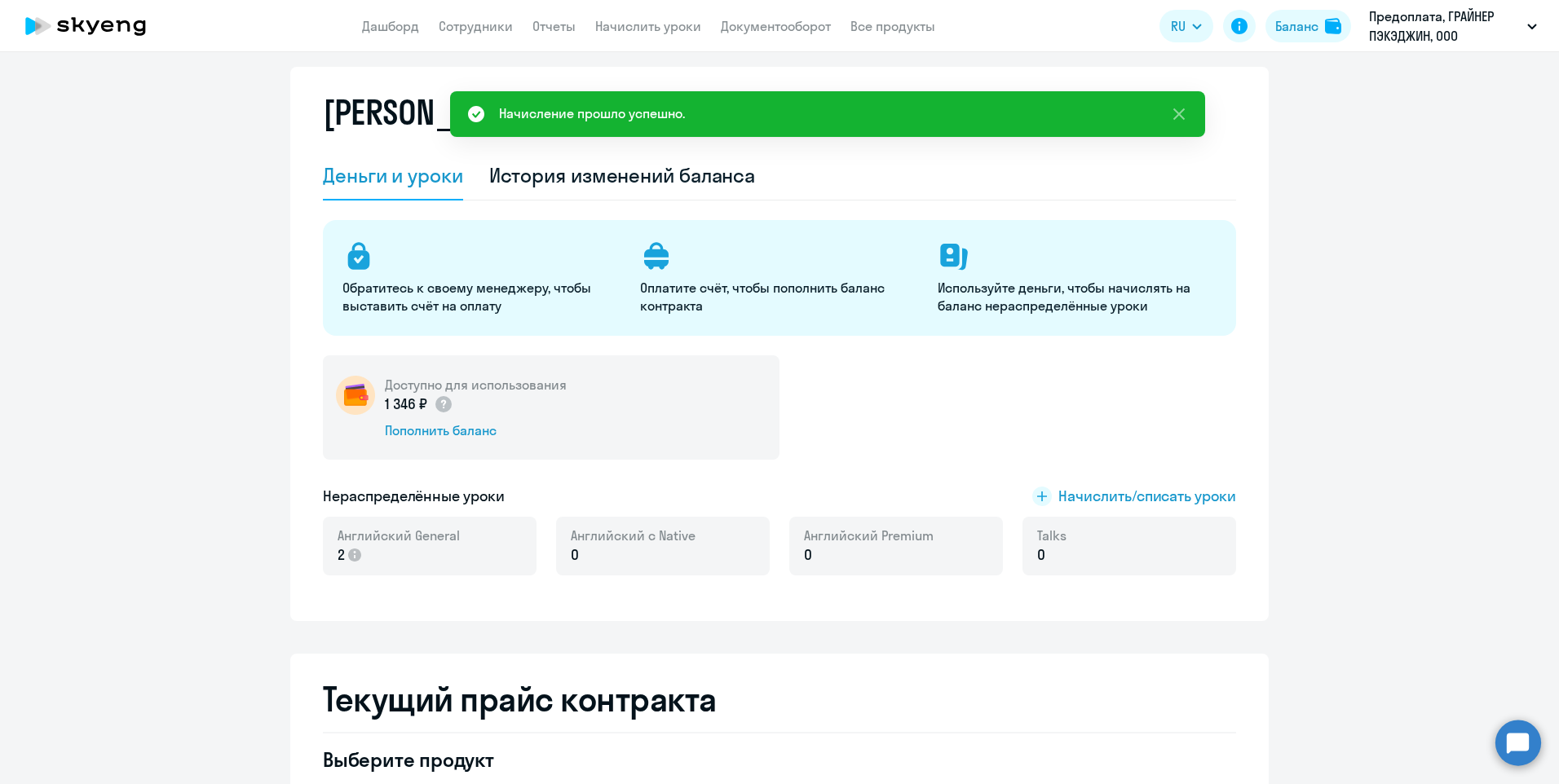
scroll to position [0, 0]
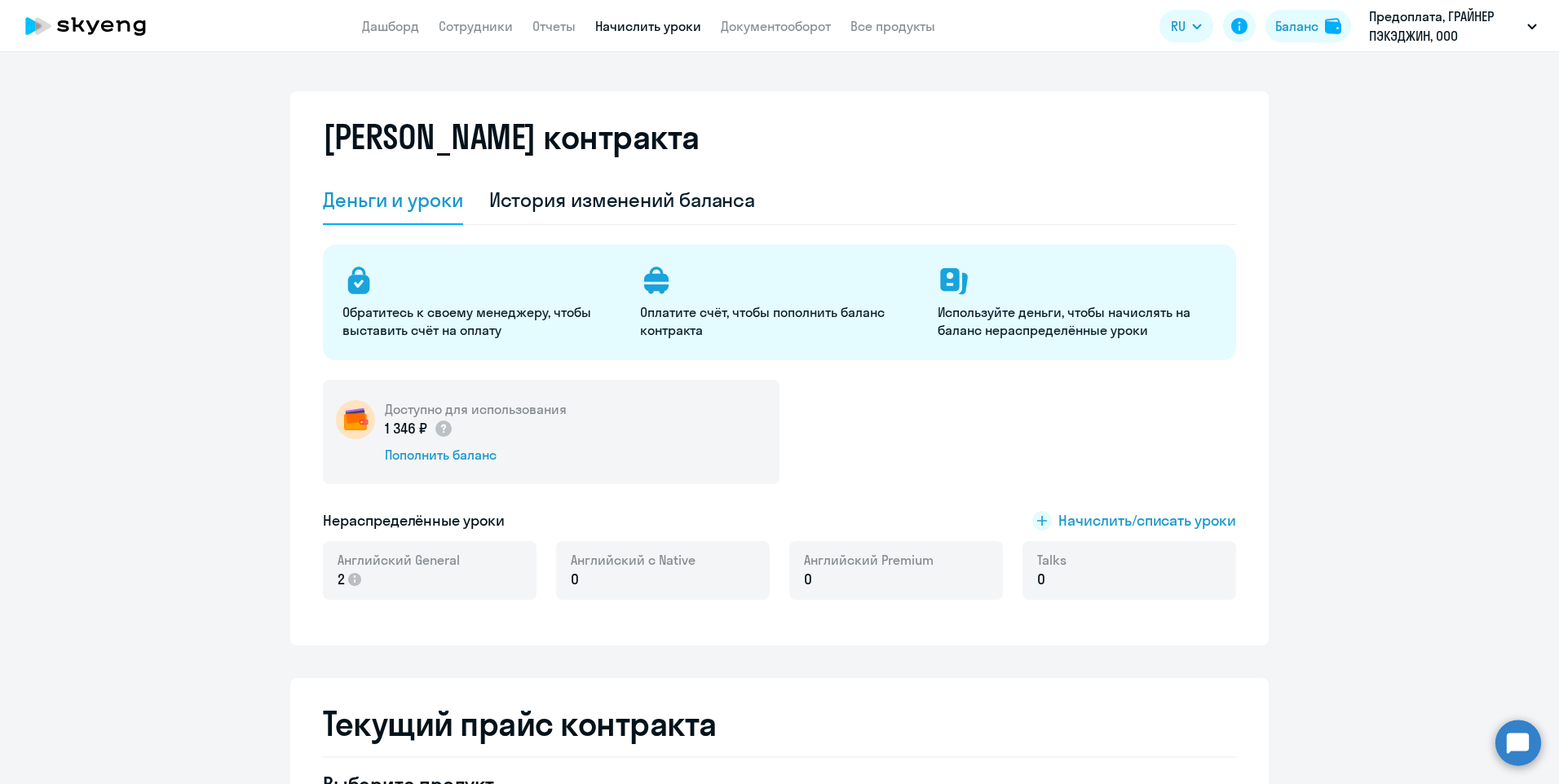
click at [659, 25] on link "Начислить уроки" at bounding box center [647, 26] width 106 height 16
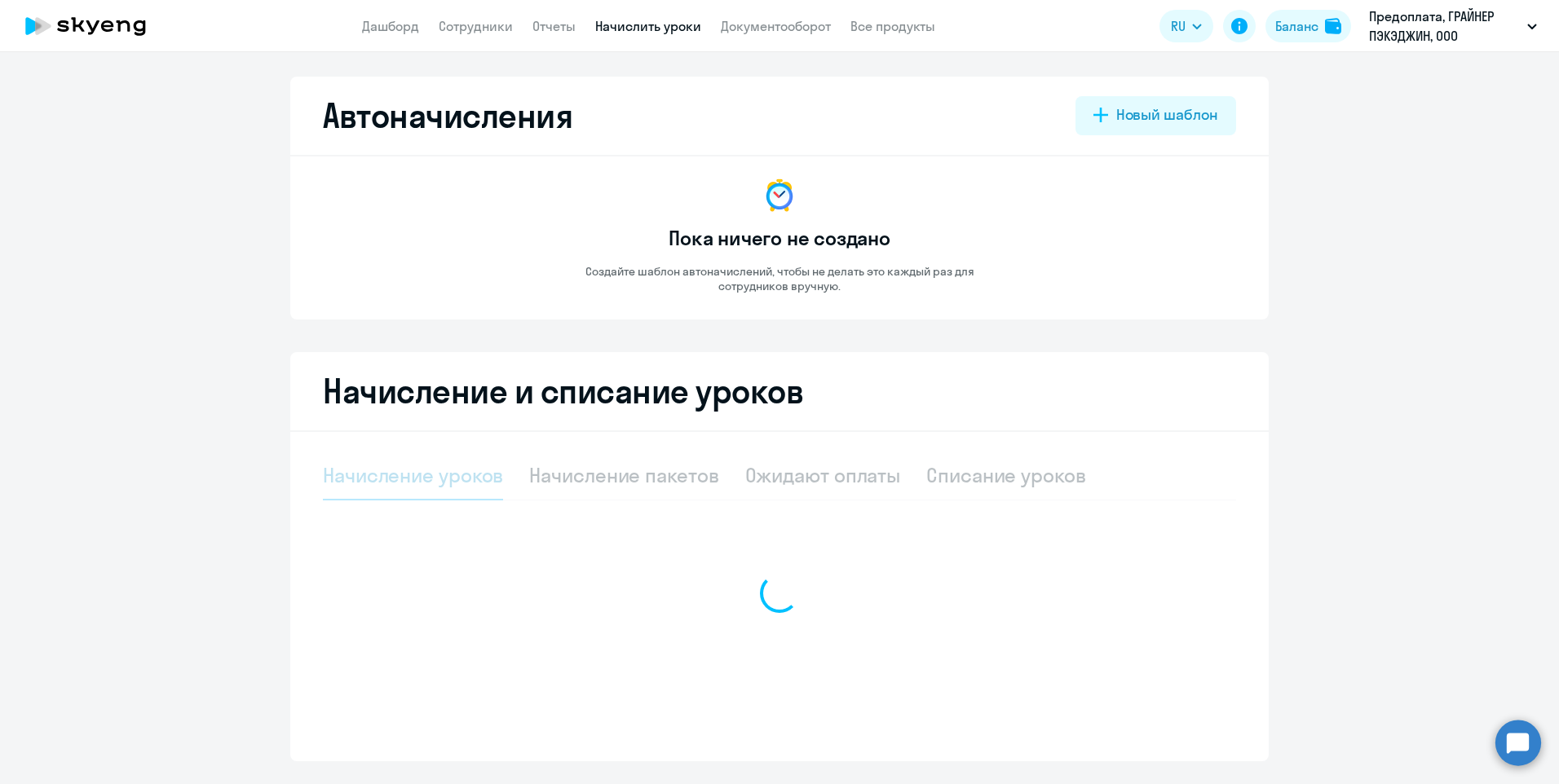
select select "10"
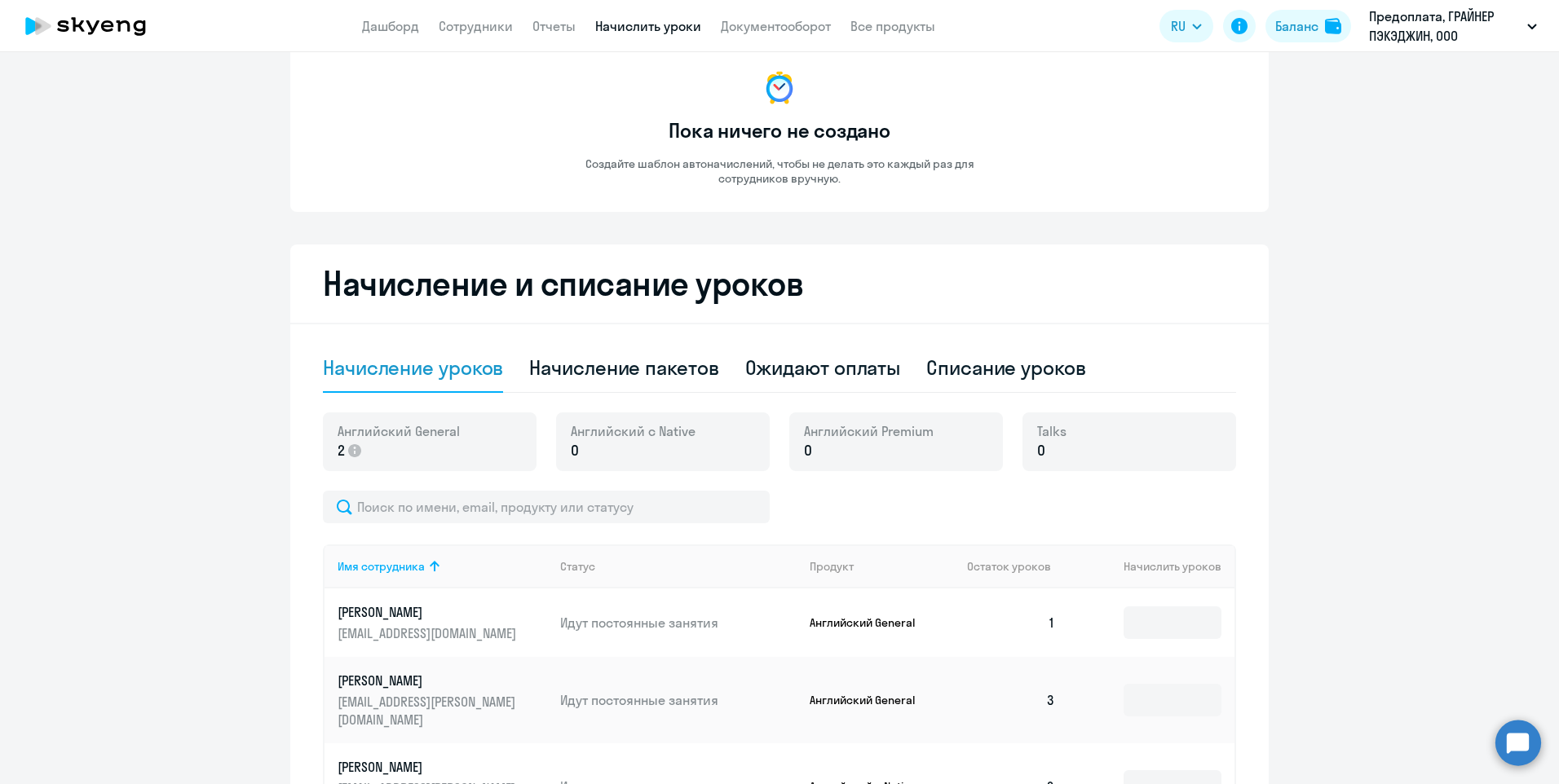
scroll to position [326, 0]
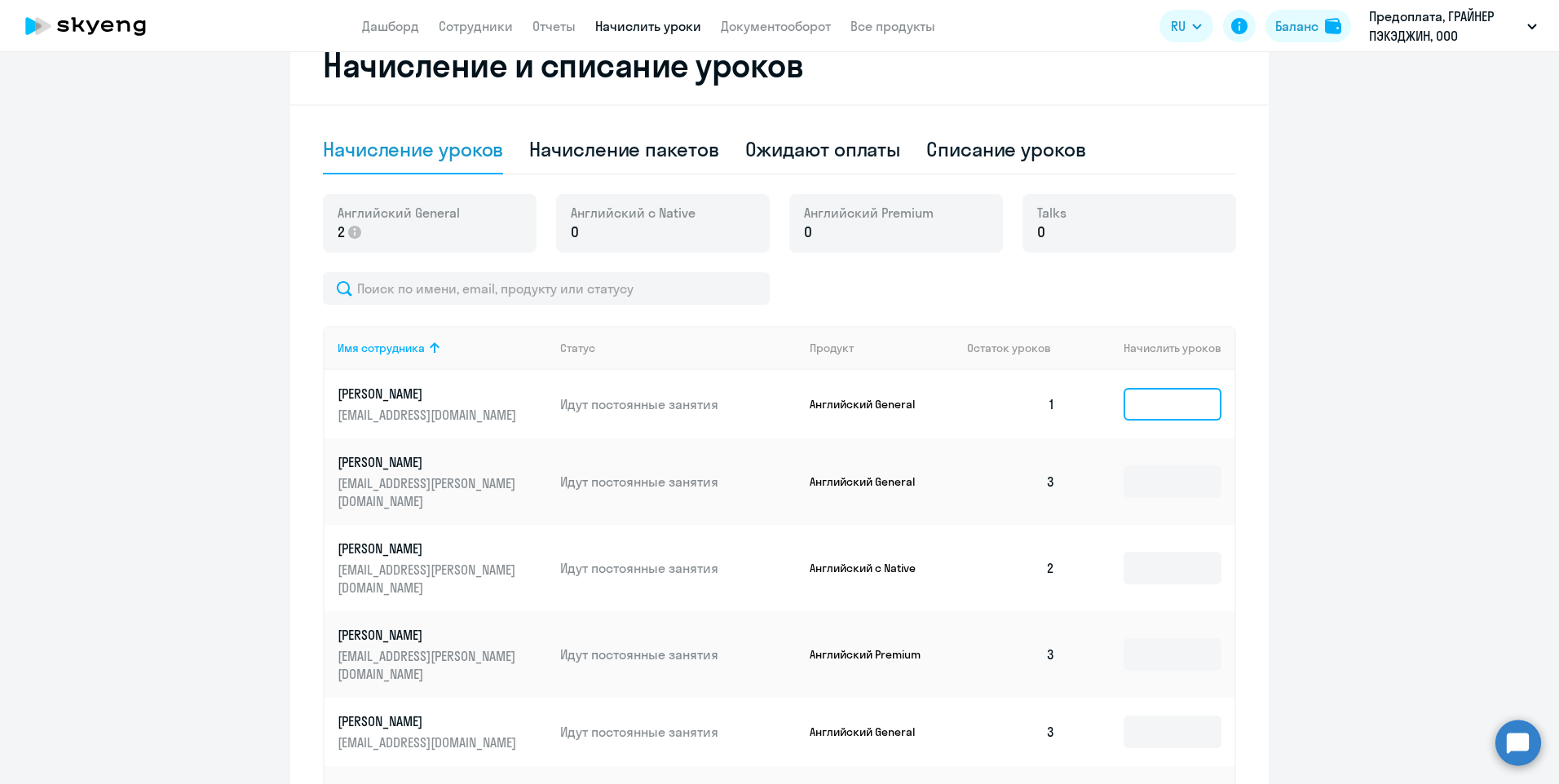
click at [1154, 413] on input at bounding box center [1172, 404] width 98 height 33
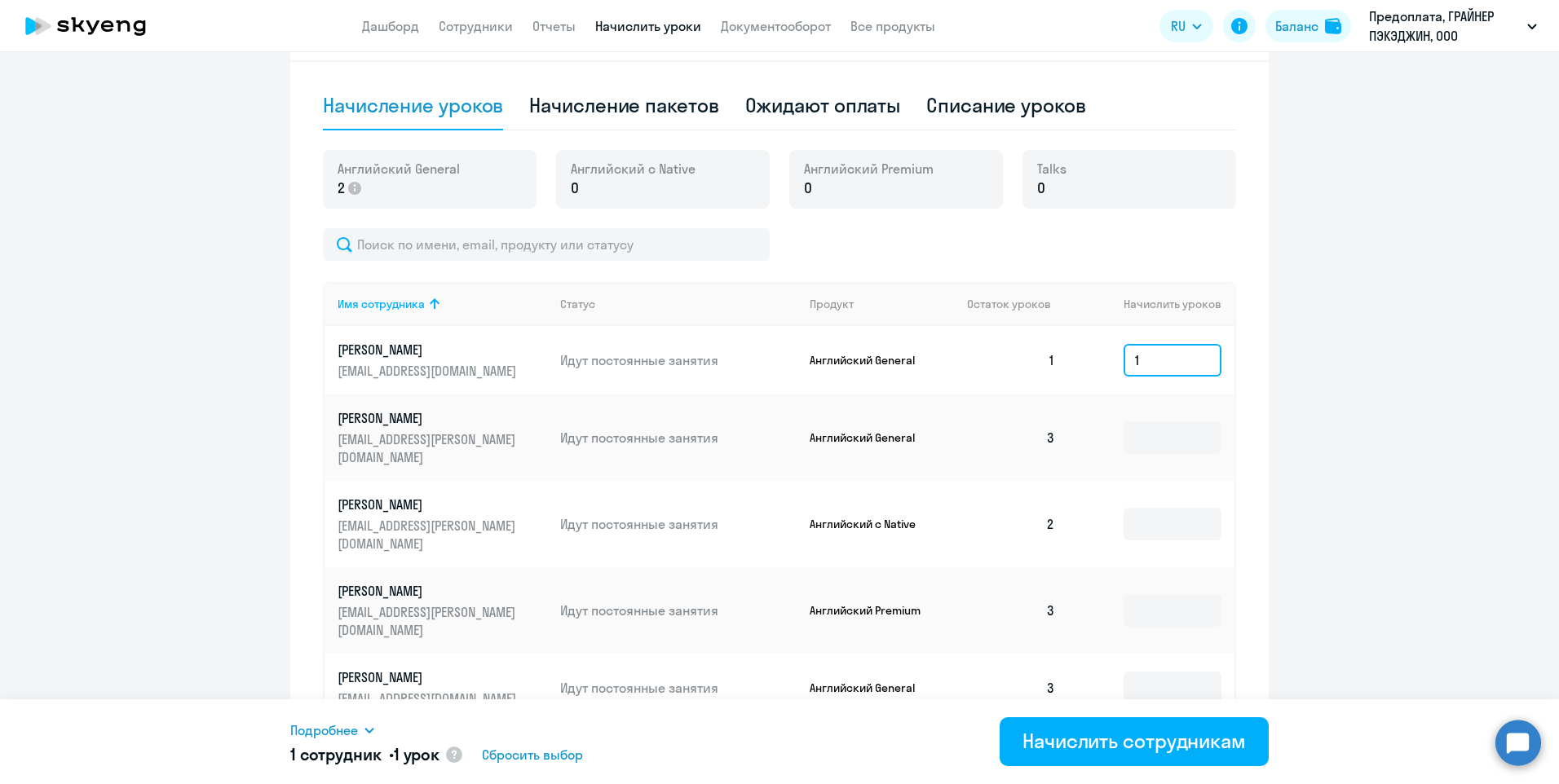
scroll to position [459, 0]
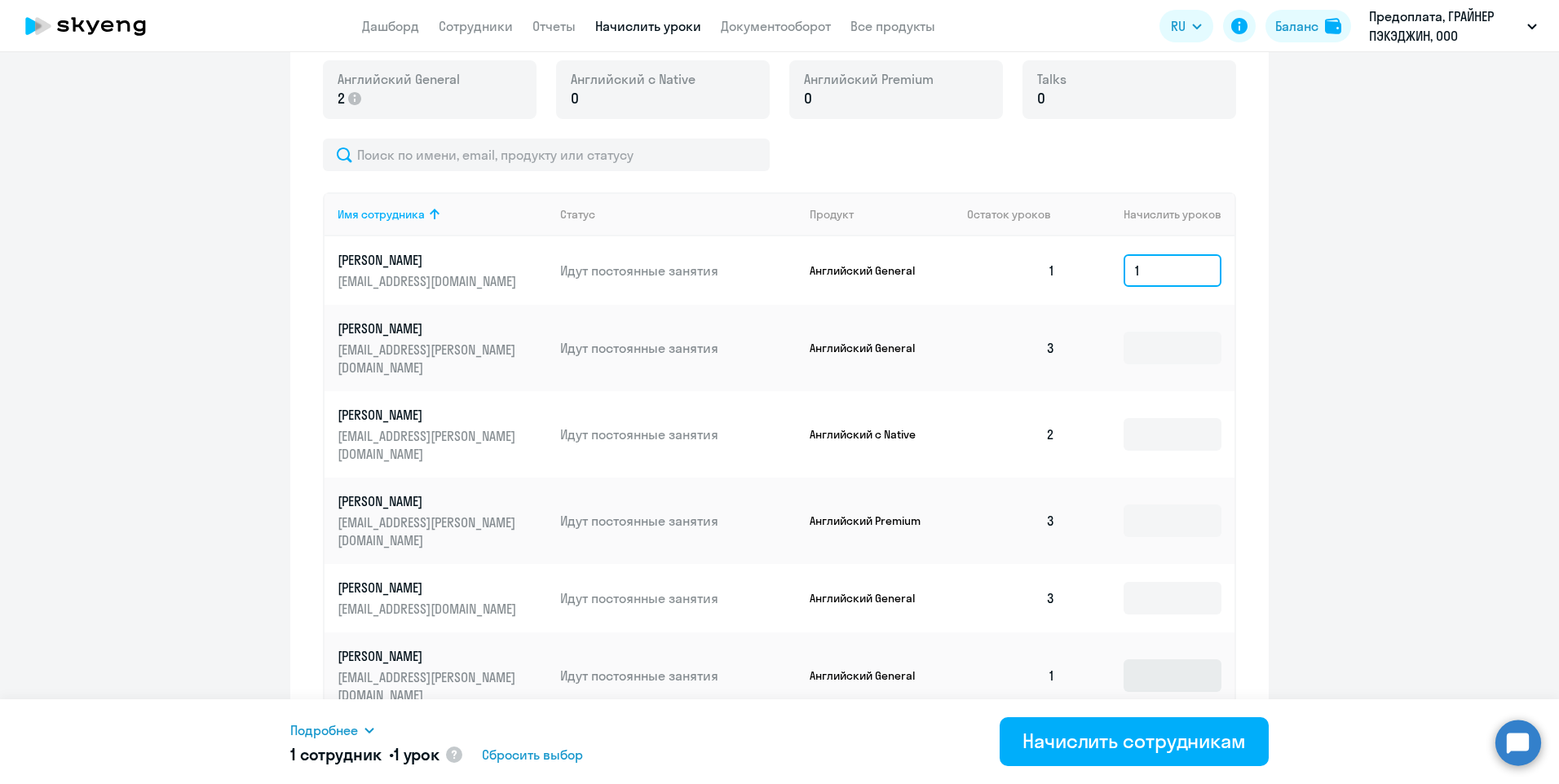
type input "1"
click at [1173, 659] on input at bounding box center [1172, 676] width 98 height 33
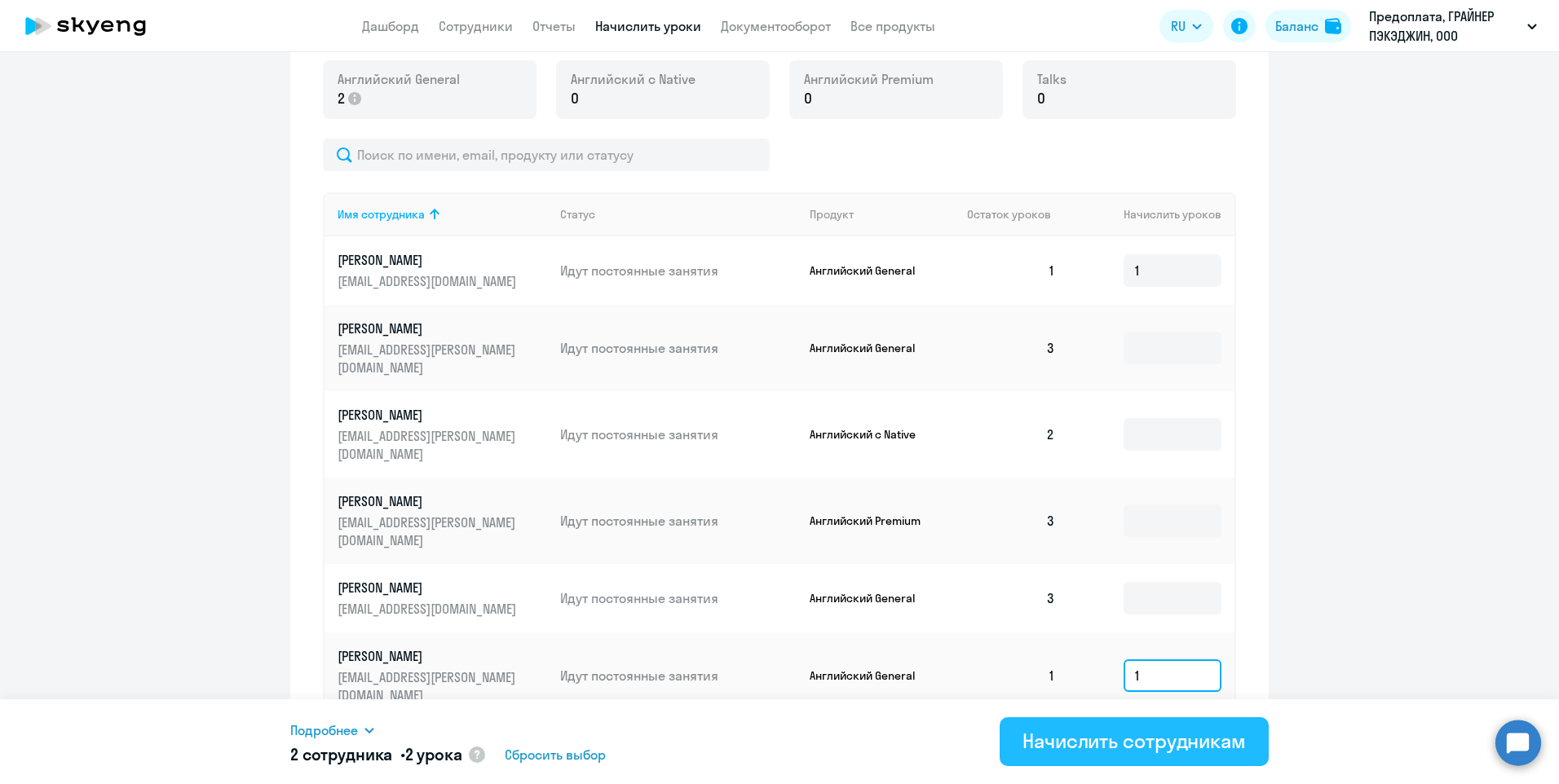
type input "1"
click at [1121, 740] on div "Начислить сотрудникам" at bounding box center [1134, 741] width 223 height 26
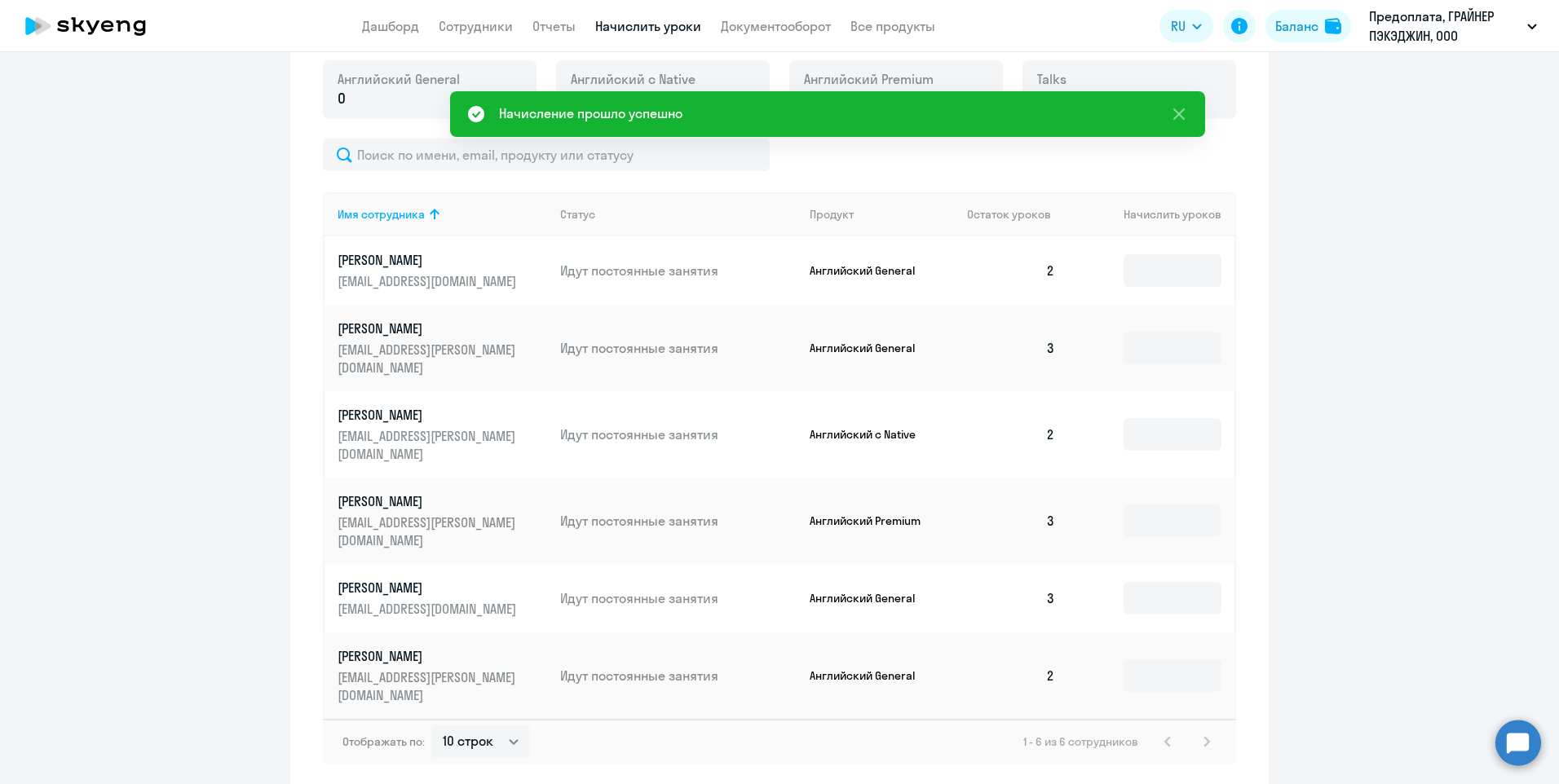
click at [1285, 597] on ng-component "Автоначисления Новый шаблон Пока ничего не создано Создайте шаблон автоначислен…" at bounding box center [780, 203] width 1559 height 1174
click at [1200, 265] on input at bounding box center [1172, 271] width 98 height 33
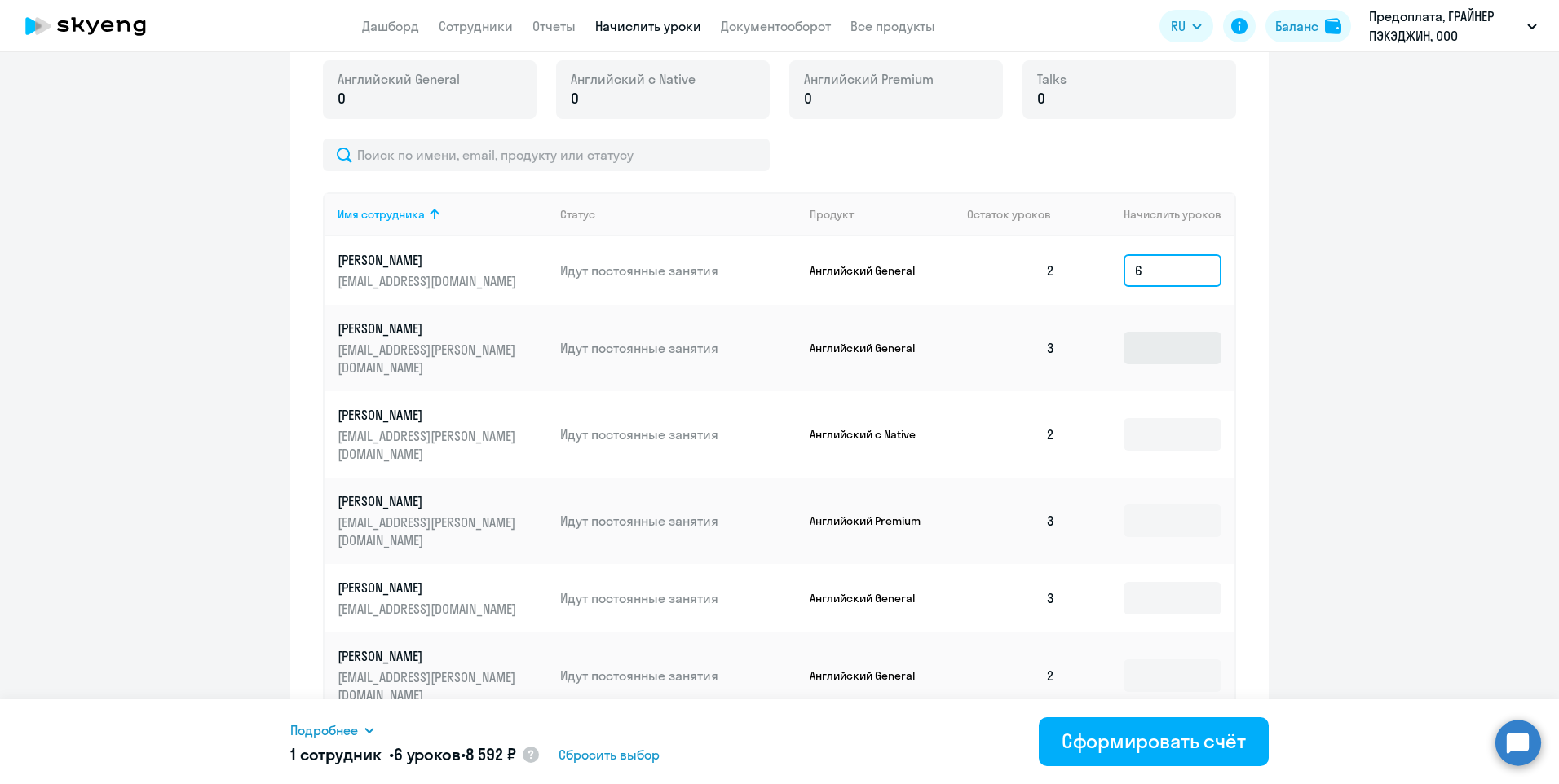
type input "6"
click at [1177, 334] on input at bounding box center [1172, 348] width 98 height 33
type input "6"
click at [1157, 418] on input at bounding box center [1172, 435] width 98 height 33
type input "3"
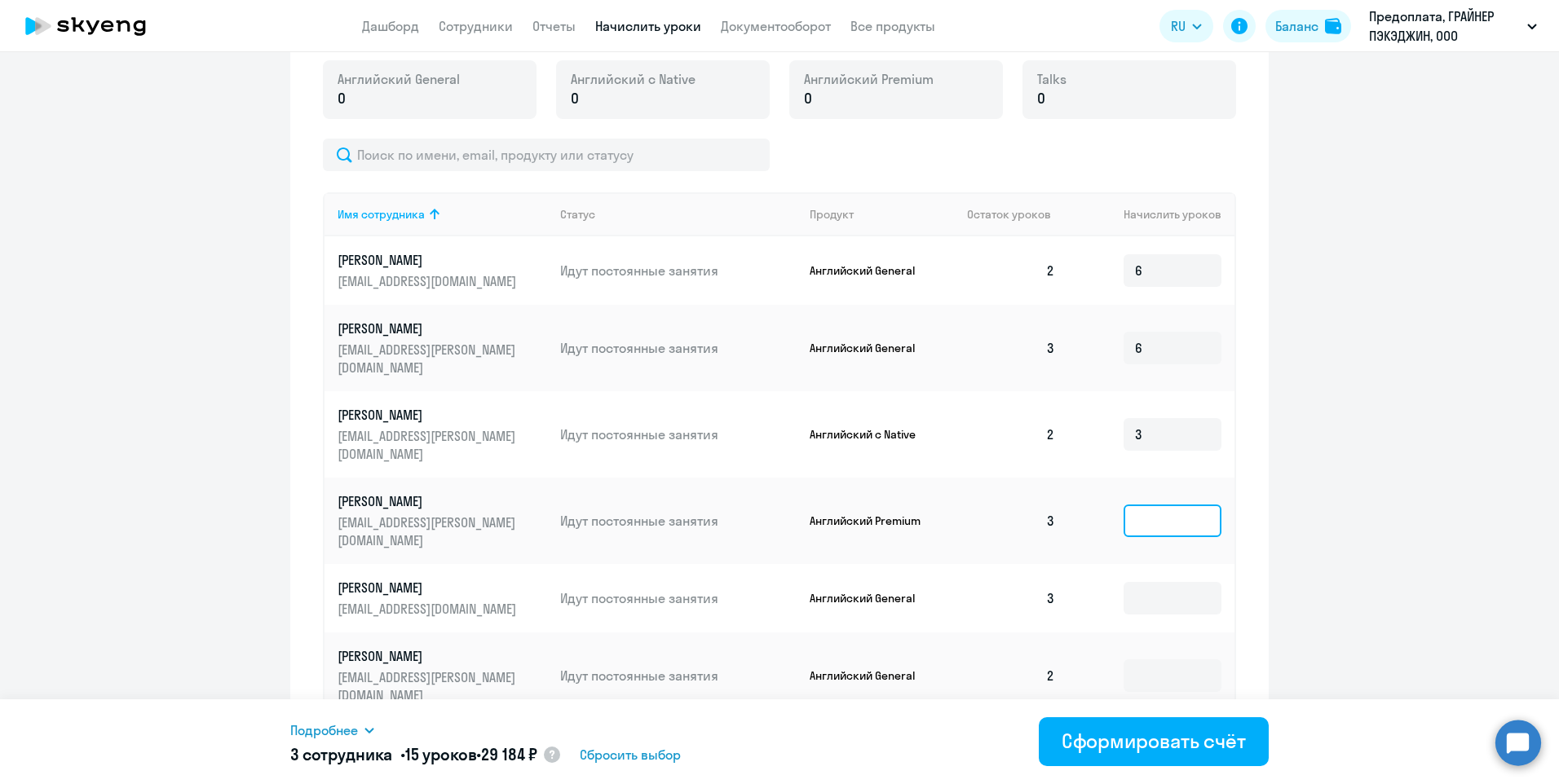
click at [1168, 504] on input at bounding box center [1172, 521] width 98 height 33
type input "6"
click at [1157, 582] on input at bounding box center [1172, 599] width 98 height 33
type input "6"
click at [1158, 659] on input at bounding box center [1172, 676] width 98 height 33
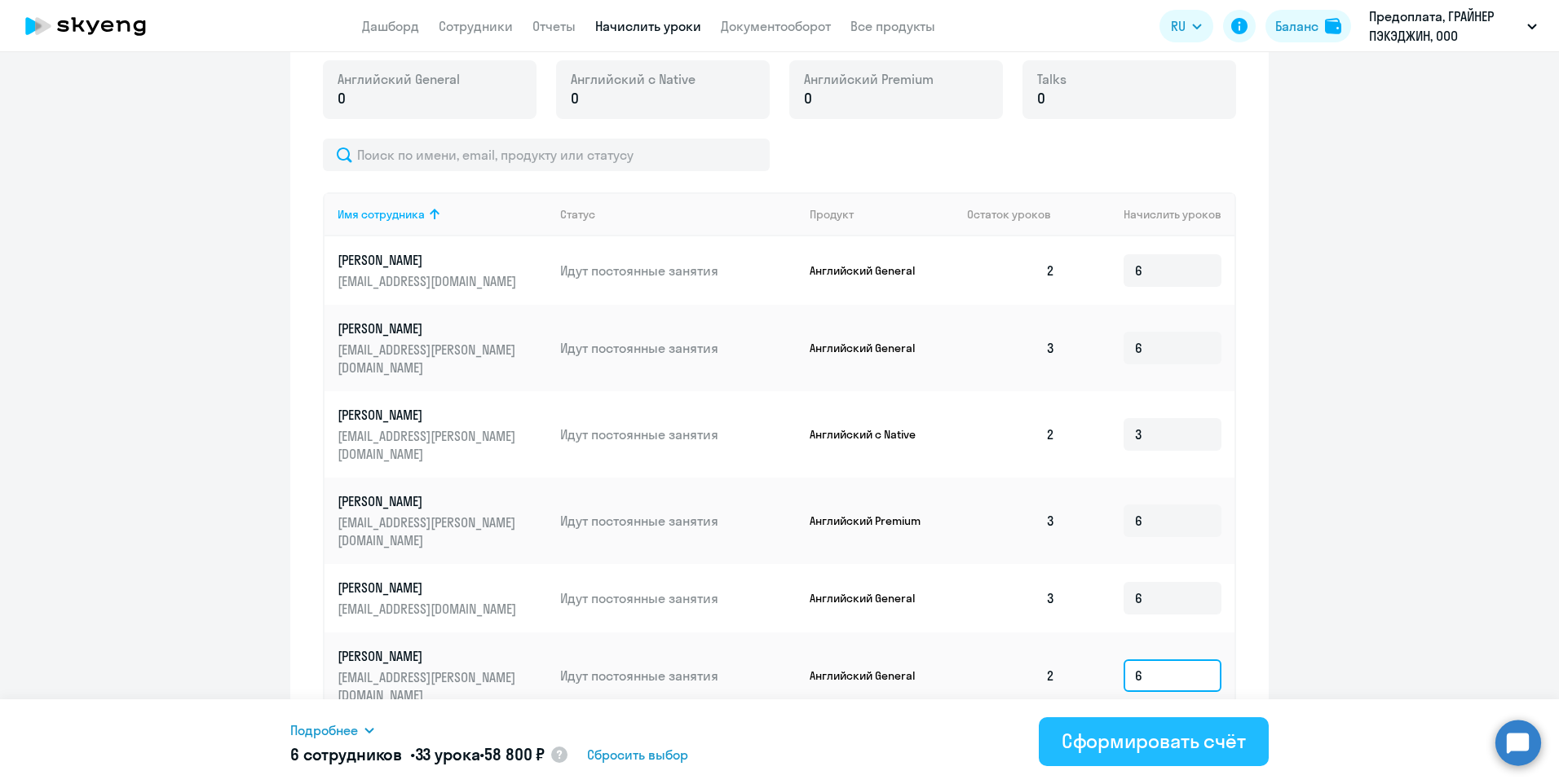
type input "6"
click at [1171, 752] on div "Сформировать счёт" at bounding box center [1154, 741] width 185 height 26
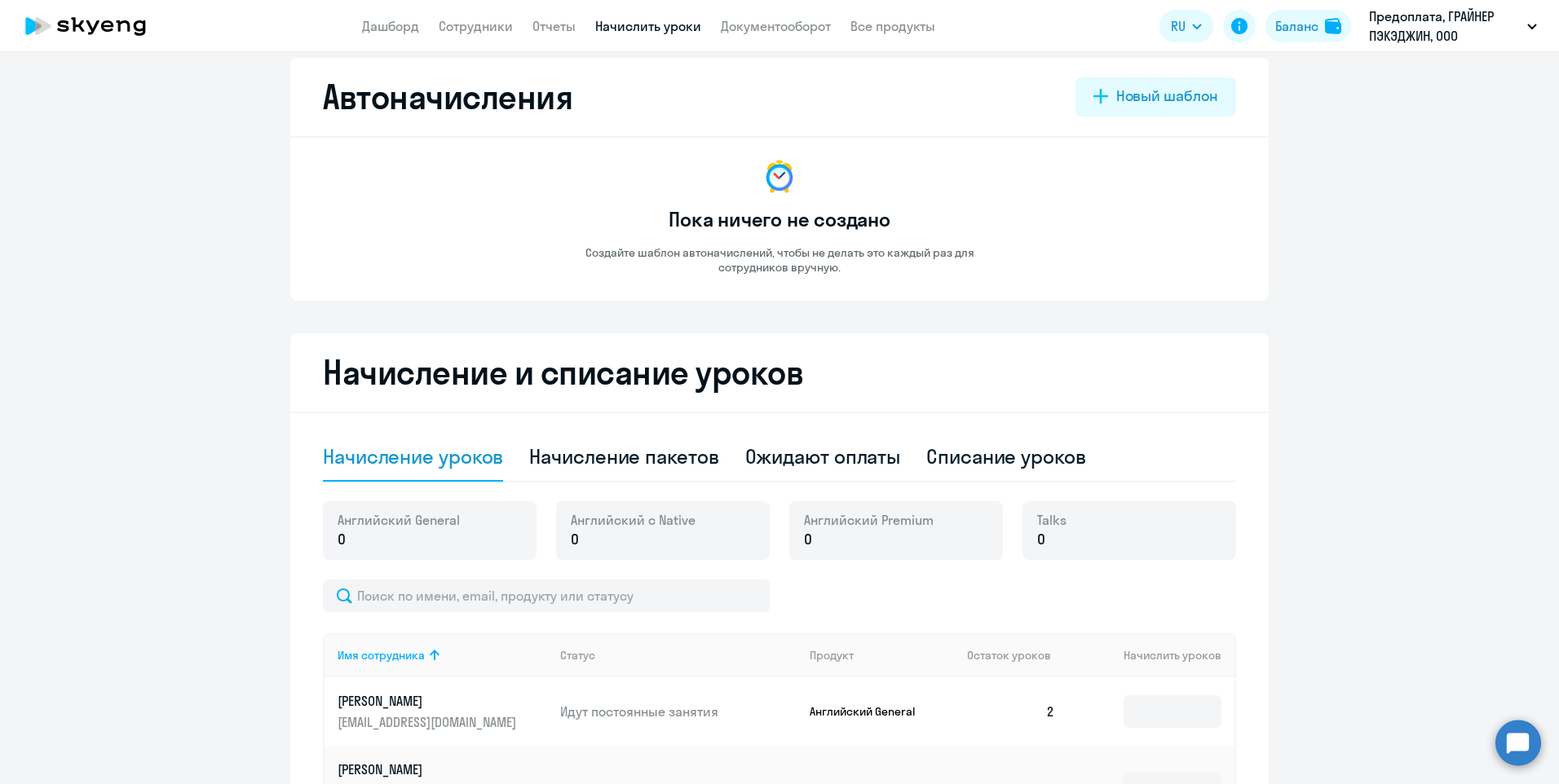
scroll to position [0, 0]
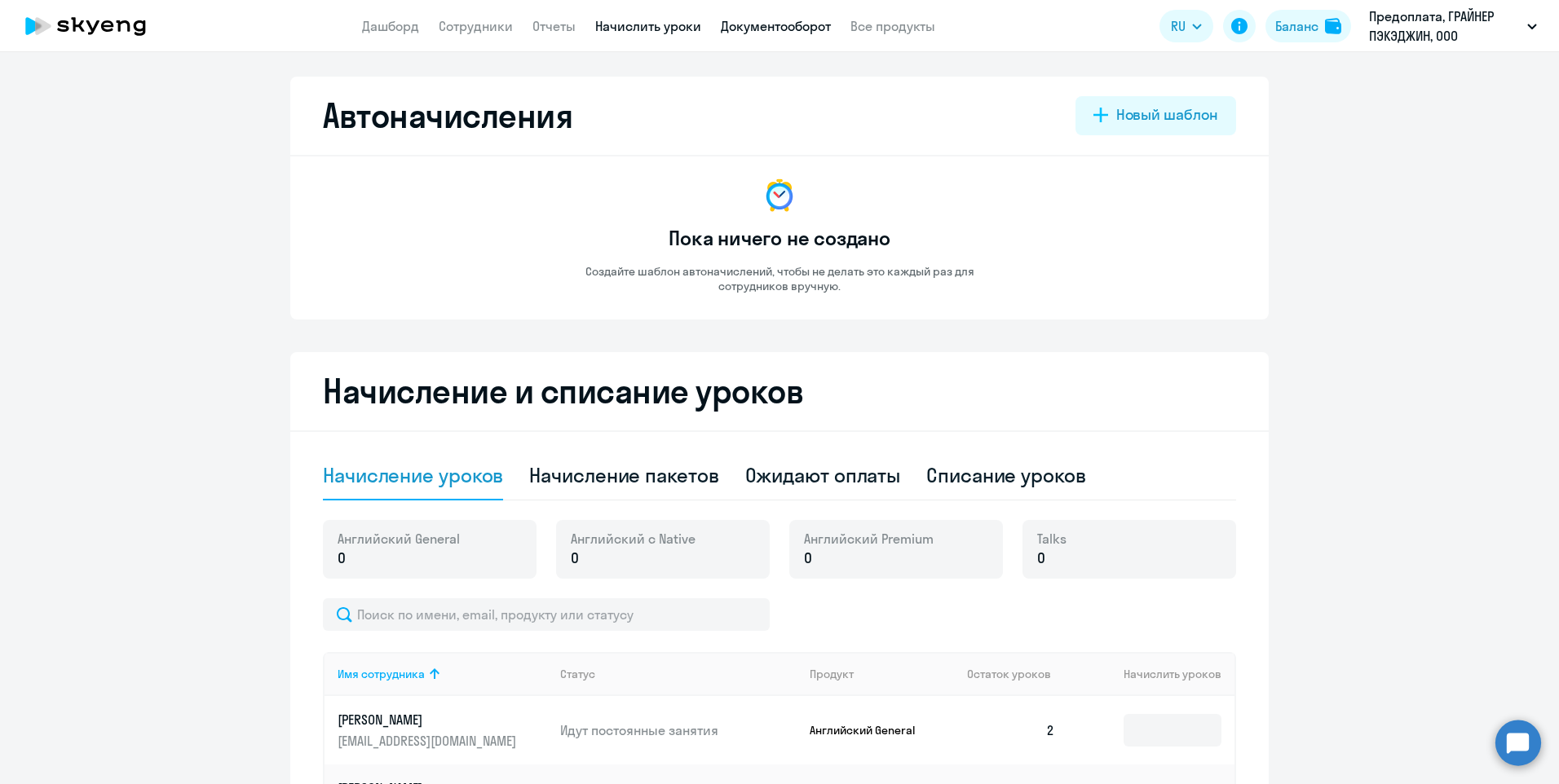
click at [773, 29] on link "Документооборот" at bounding box center [775, 26] width 110 height 16
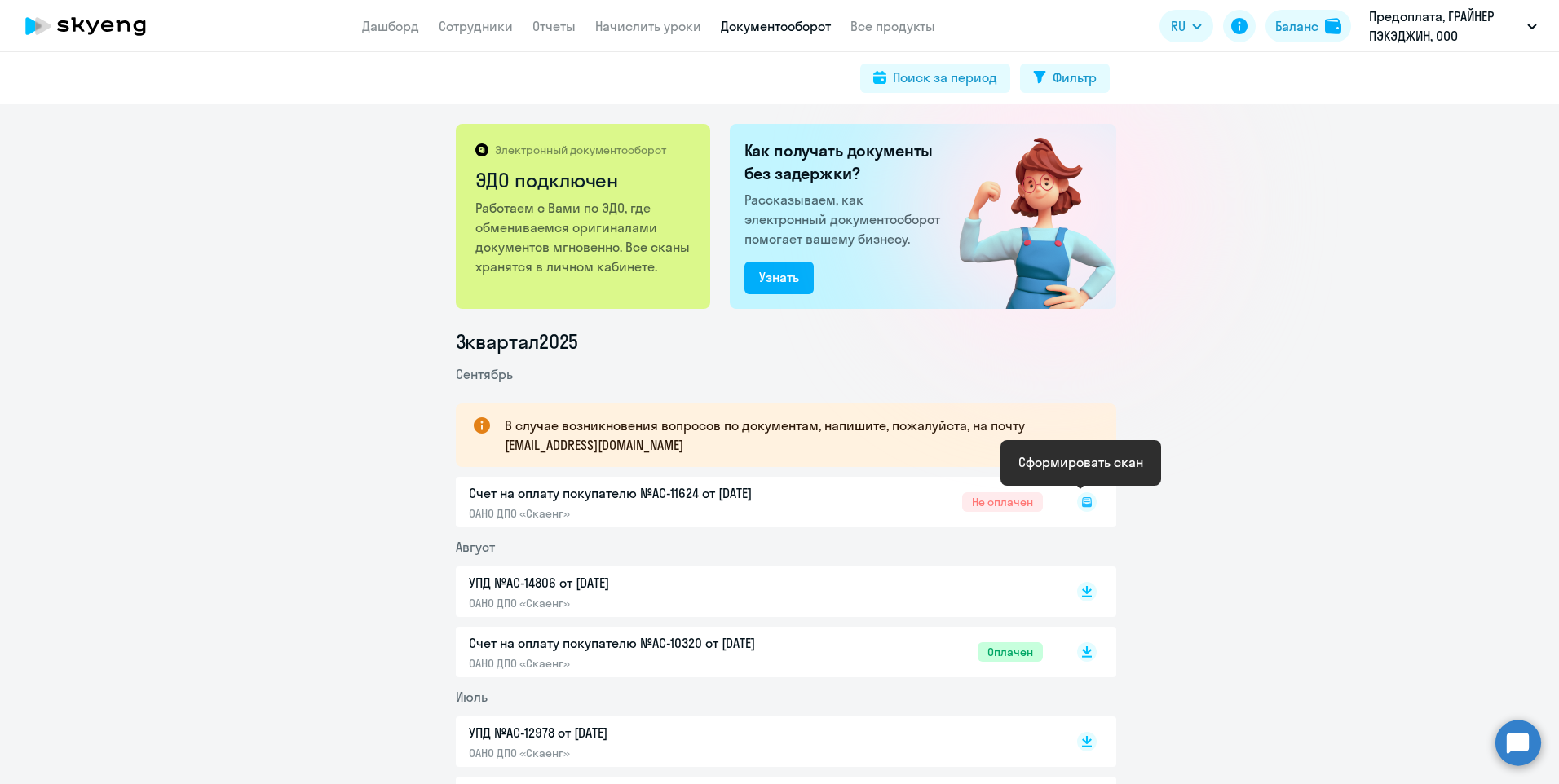
click at [1077, 502] on rect at bounding box center [1087, 502] width 20 height 20
click at [1081, 496] on rect at bounding box center [1087, 502] width 20 height 20
click at [1081, 465] on div "В случае возникновения вопросов по документам, напишите, пожалуйста, на почту […" at bounding box center [785, 435] width 661 height 64
click at [589, 496] on div "Счет на оплату покупателю №AC-11624 от 18.09.2025 ОАНО ДПО «Скаенг» Не оплачен" at bounding box center [785, 502] width 661 height 51
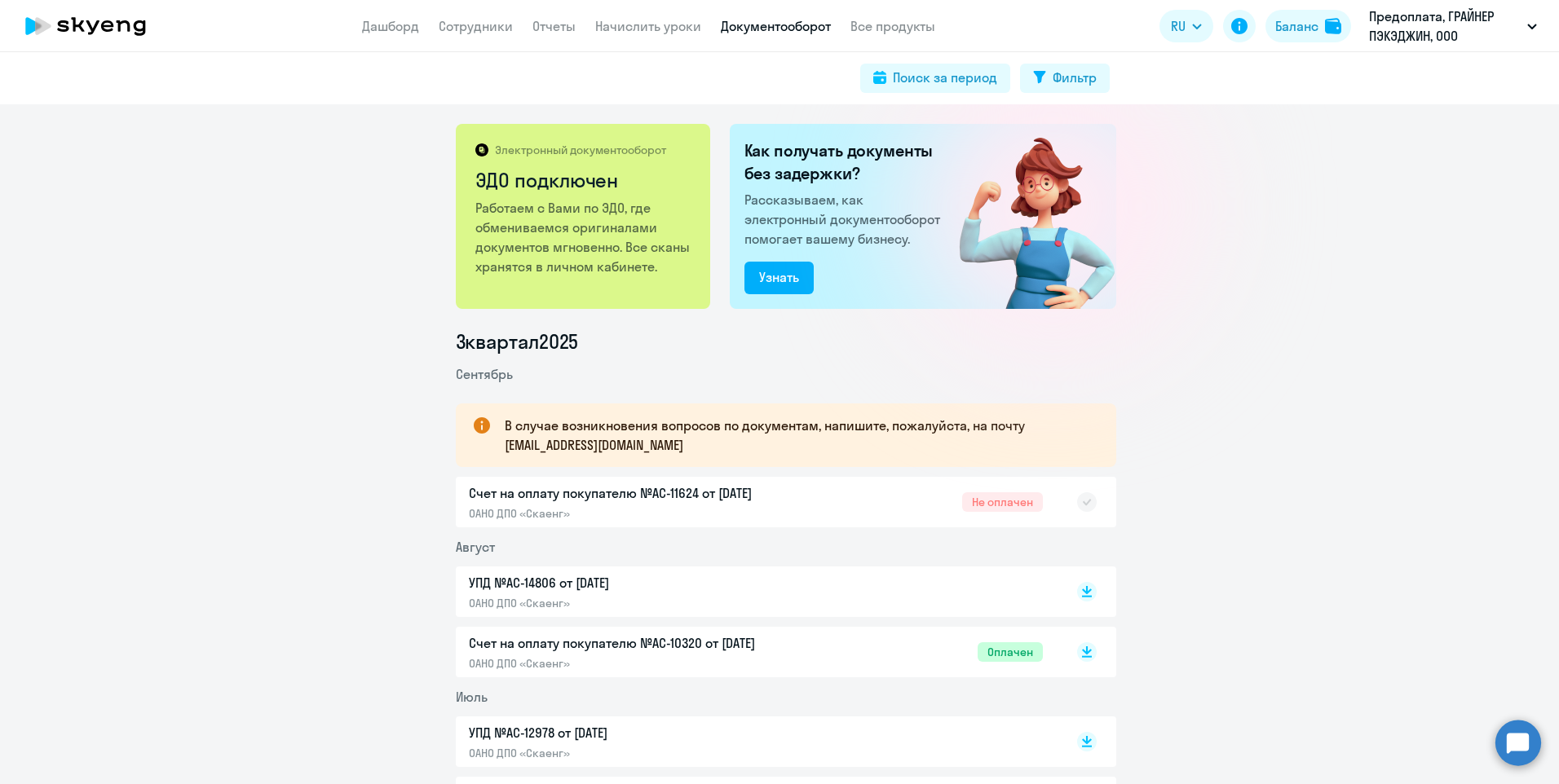
drag, startPoint x: 589, startPoint y: 496, endPoint x: 609, endPoint y: 501, distance: 20.6
click at [609, 501] on div "Счет на оплату покупателю №AC-11624 от 18.09.2025 ОАНО ДПО «Скаенг» Не оплачен" at bounding box center [785, 502] width 661 height 51
click at [1081, 511] on rect at bounding box center [1087, 502] width 20 height 20
click at [1082, 506] on icon at bounding box center [1087, 507] width 10 height 2
